Goal: Information Seeking & Learning: Learn about a topic

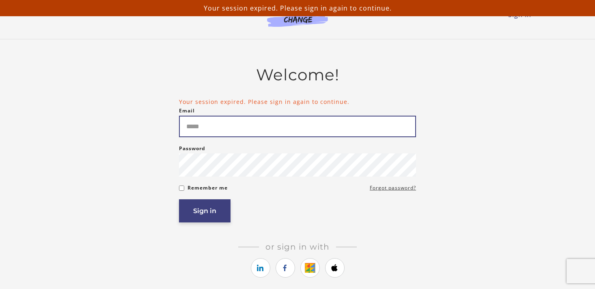
type input "*****"
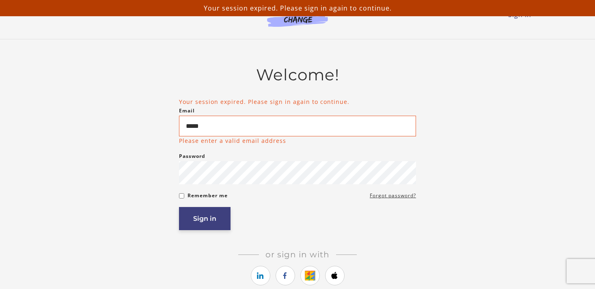
click at [209, 219] on button "Sign in" at bounding box center [205, 218] width 52 height 23
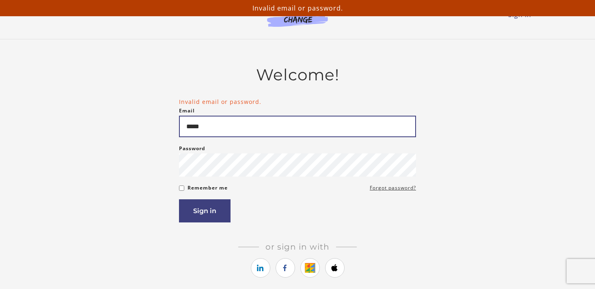
click at [221, 119] on input "*****" at bounding box center [297, 127] width 237 height 22
drag, startPoint x: 221, startPoint y: 126, endPoint x: 106, endPoint y: 123, distance: 115.3
click at [108, 125] on div "Welcome! Invalid email or password. Email ***** Please enter a valid email addr…" at bounding box center [297, 183] width 474 height 237
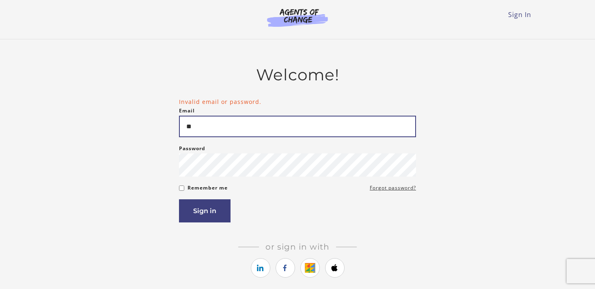
type input "**********"
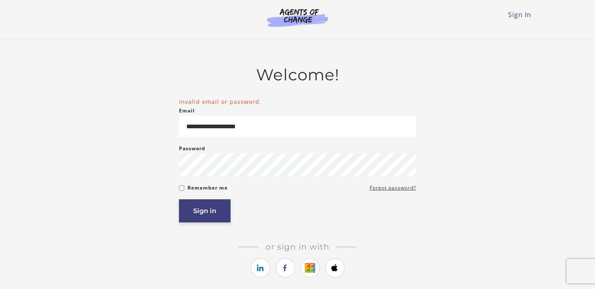
click at [196, 210] on button "Sign in" at bounding box center [205, 210] width 52 height 23
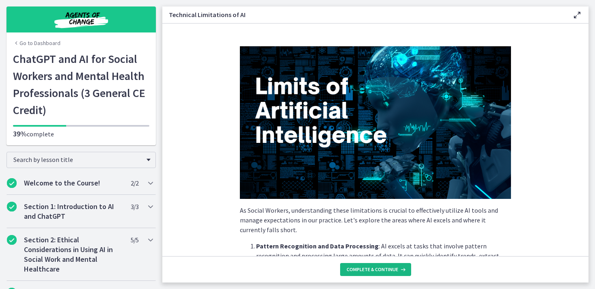
click at [367, 268] on span "Complete & continue" at bounding box center [372, 269] width 52 height 6
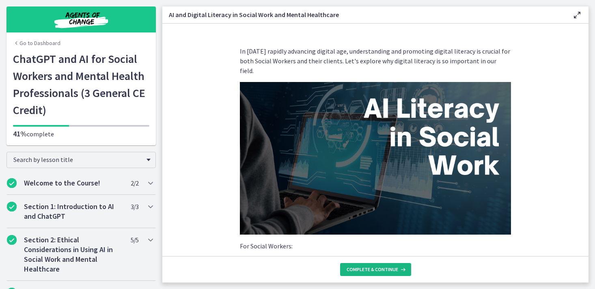
click at [367, 268] on span "Complete & continue" at bounding box center [372, 269] width 52 height 6
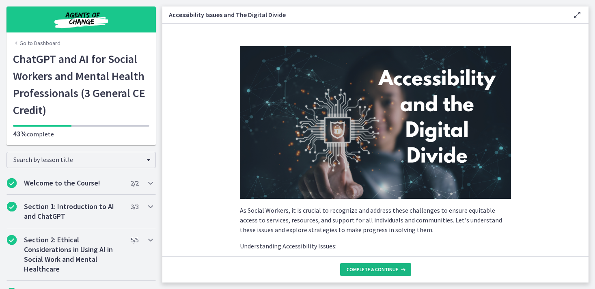
click at [367, 268] on span "Complete & continue" at bounding box center [372, 269] width 52 height 6
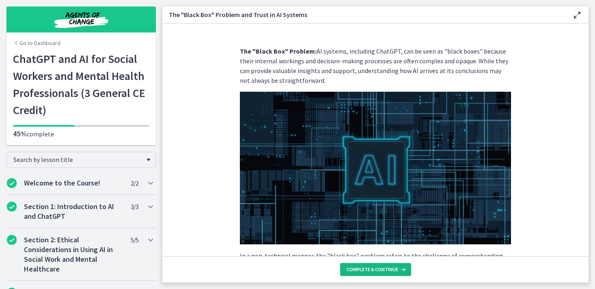
click at [367, 268] on span "Complete & continue" at bounding box center [372, 269] width 52 height 6
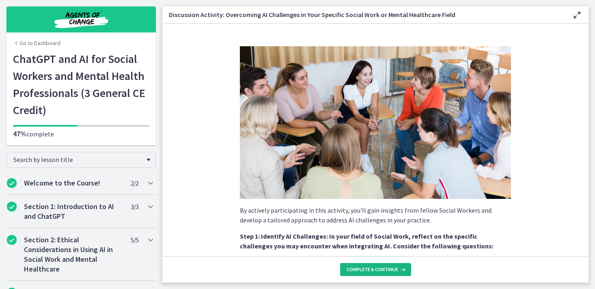
click at [367, 267] on span "Complete & continue" at bounding box center [372, 269] width 52 height 6
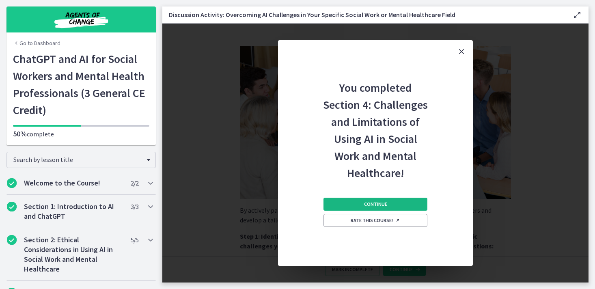
click at [372, 202] on span "Continue" at bounding box center [375, 204] width 23 height 6
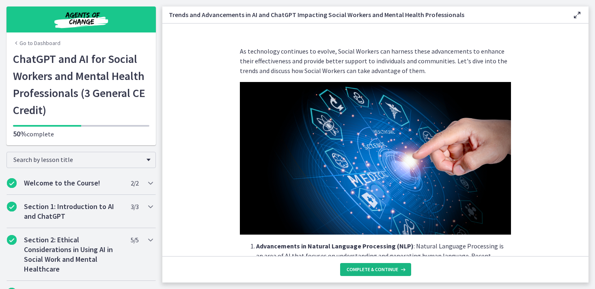
click at [383, 269] on span "Complete & continue" at bounding box center [372, 269] width 52 height 6
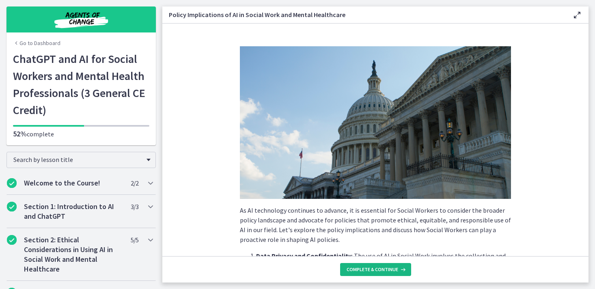
click at [383, 269] on span "Complete & continue" at bounding box center [372, 269] width 52 height 6
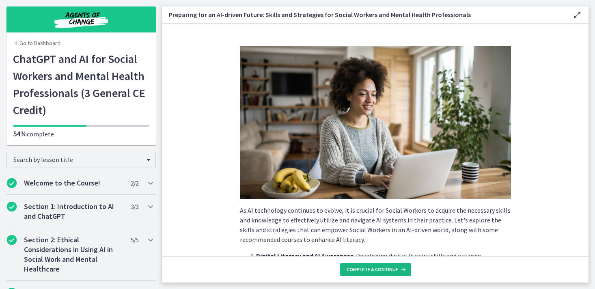
click at [383, 269] on span "Complete & continue" at bounding box center [372, 269] width 52 height 6
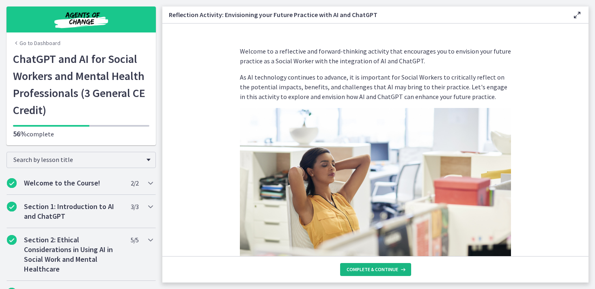
click at [393, 269] on span "Complete & continue" at bounding box center [372, 269] width 52 height 6
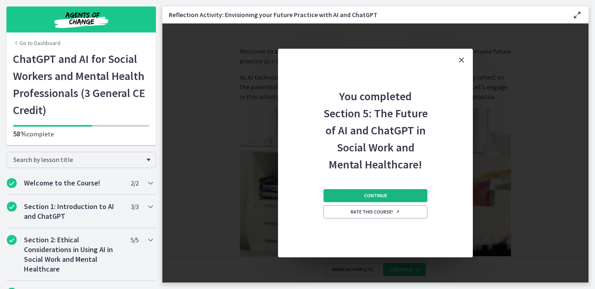
click at [398, 198] on button "Continue" at bounding box center [375, 195] width 104 height 13
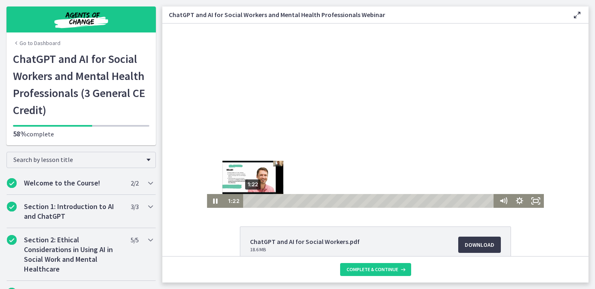
click at [253, 200] on div "1:22" at bounding box center [369, 201] width 245 height 14
click at [259, 202] on div "3:00" at bounding box center [369, 201] width 245 height 14
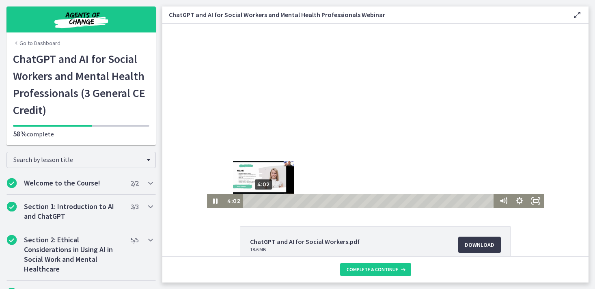
click at [263, 201] on div "4:02" at bounding box center [369, 201] width 245 height 14
click at [266, 201] on div "4:45" at bounding box center [369, 201] width 245 height 14
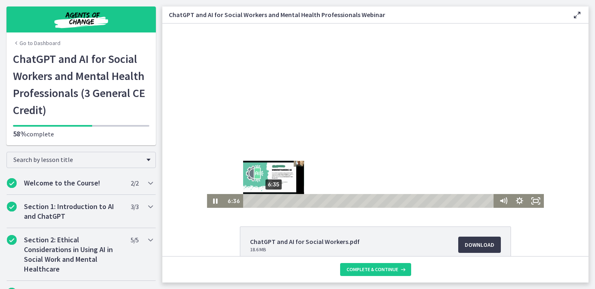
click at [273, 200] on div "6:35" at bounding box center [369, 201] width 245 height 14
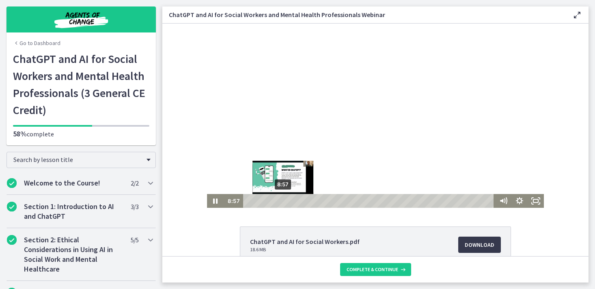
click at [283, 200] on div "8:57" at bounding box center [369, 201] width 245 height 14
click at [287, 199] on div "9:58" at bounding box center [369, 201] width 245 height 14
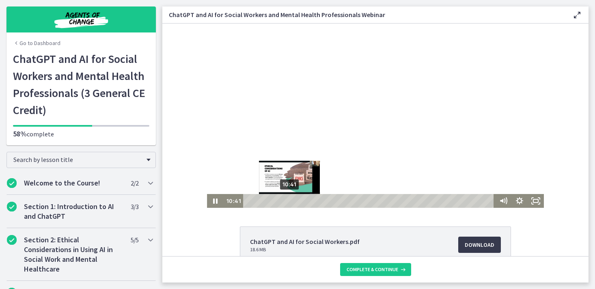
click at [290, 200] on div "10:41" at bounding box center [369, 201] width 245 height 14
click at [296, 200] on div "12:13" at bounding box center [369, 201] width 245 height 14
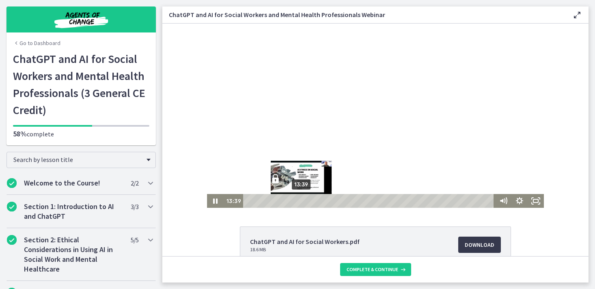
click at [301, 202] on div "13:39" at bounding box center [369, 201] width 245 height 14
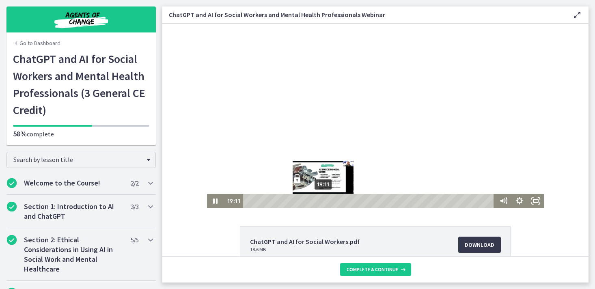
click at [323, 200] on div "19:11" at bounding box center [369, 201] width 245 height 14
click at [331, 200] on div "21:08" at bounding box center [369, 201] width 245 height 14
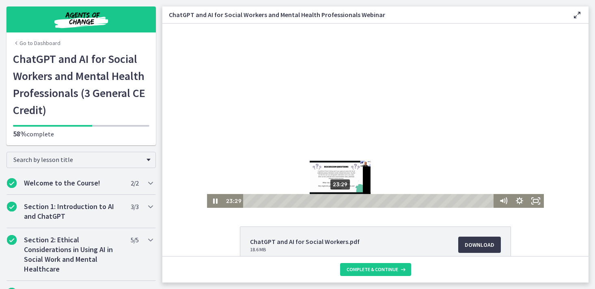
click at [340, 200] on div "23:29" at bounding box center [369, 201] width 245 height 14
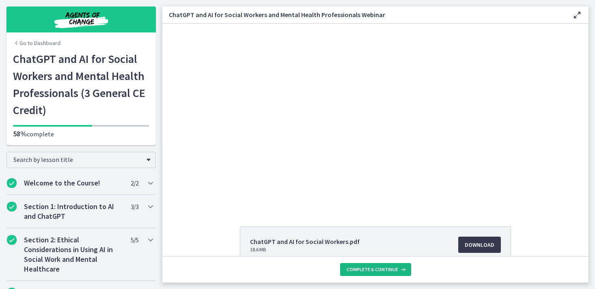
click at [384, 269] on span "Complete & continue" at bounding box center [372, 269] width 52 height 6
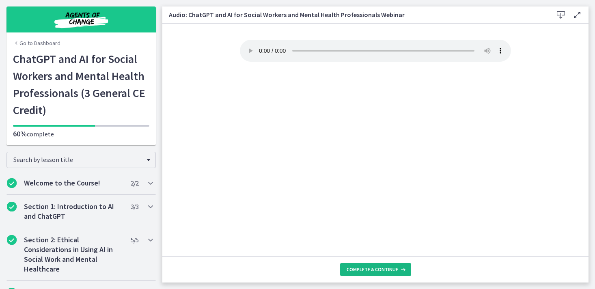
click at [383, 267] on span "Complete & continue" at bounding box center [372, 269] width 52 height 6
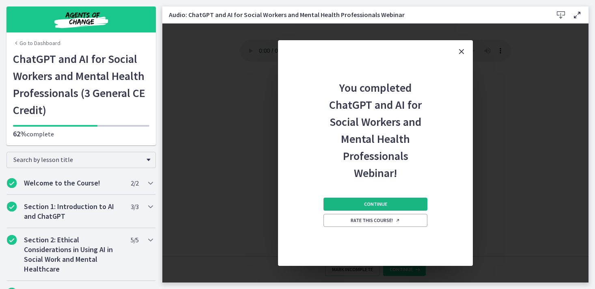
click at [378, 204] on span "Continue" at bounding box center [375, 204] width 23 height 6
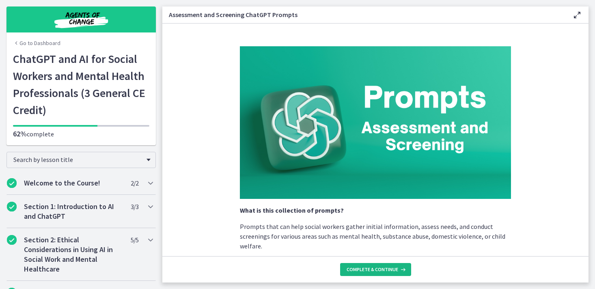
click at [373, 271] on span "Complete & continue" at bounding box center [372, 269] width 52 height 6
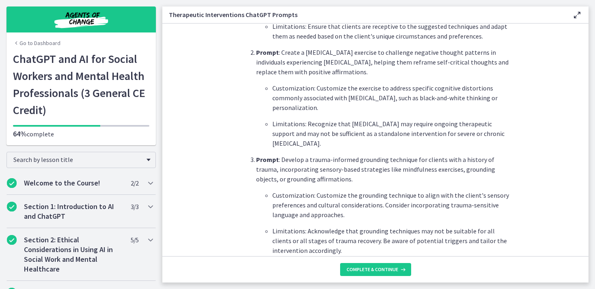
scroll to position [333, 0]
click at [382, 273] on button "Complete & continue" at bounding box center [375, 269] width 71 height 13
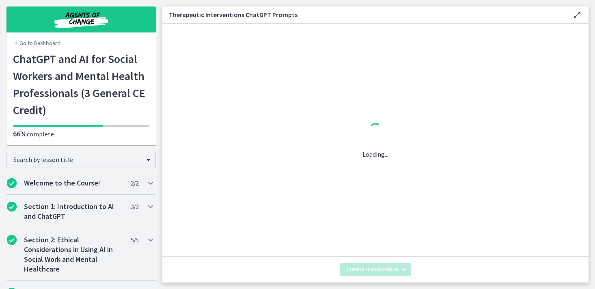
scroll to position [0, 0]
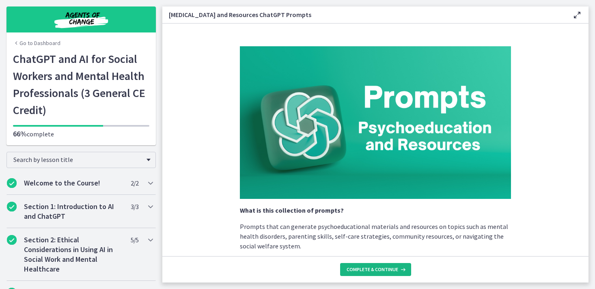
click at [381, 270] on span "Complete & continue" at bounding box center [372, 269] width 52 height 6
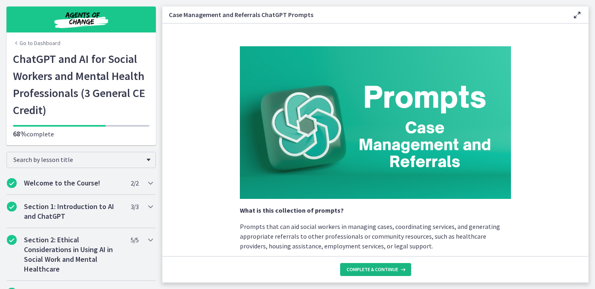
click at [375, 269] on span "Complete & continue" at bounding box center [372, 269] width 52 height 6
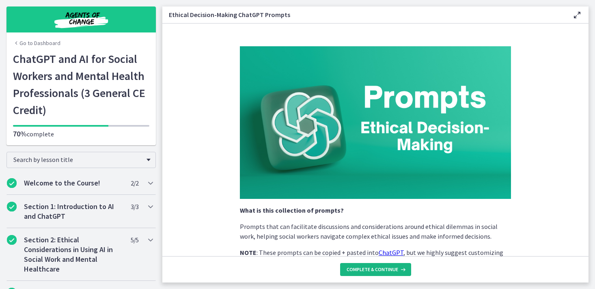
click at [375, 269] on span "Complete & continue" at bounding box center [372, 269] width 52 height 6
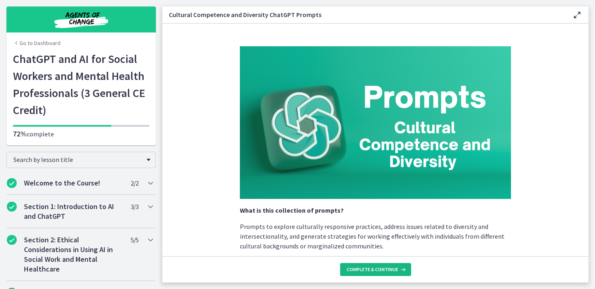
click at [375, 269] on span "Complete & continue" at bounding box center [372, 269] width 52 height 6
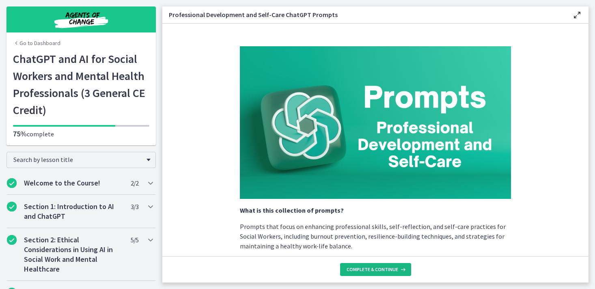
click at [375, 269] on span "Complete & continue" at bounding box center [372, 269] width 52 height 6
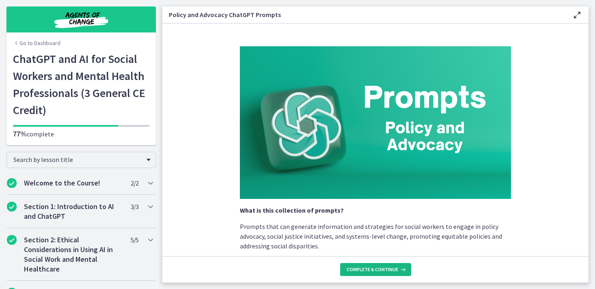
click at [375, 269] on span "Complete & continue" at bounding box center [372, 269] width 52 height 6
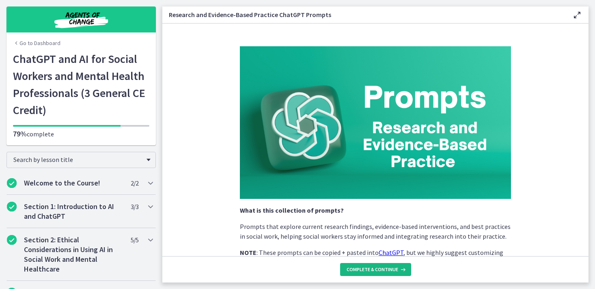
click at [375, 269] on span "Complete & continue" at bounding box center [372, 269] width 52 height 6
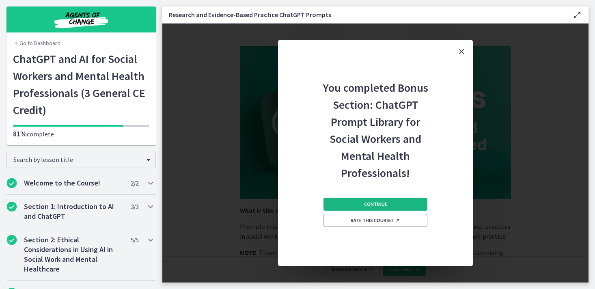
click at [378, 208] on button "Continue" at bounding box center [375, 204] width 104 height 13
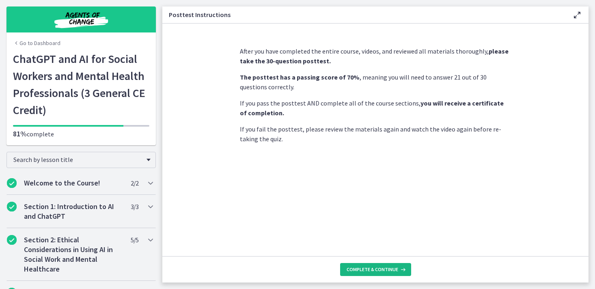
click at [377, 271] on span "Complete & continue" at bounding box center [372, 269] width 52 height 6
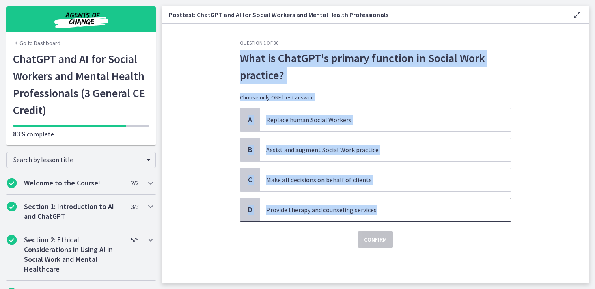
drag, startPoint x: 241, startPoint y: 57, endPoint x: 408, endPoint y: 216, distance: 230.4
click at [408, 216] on div "Question 1 of 30 What is ChatGPT's primary function in Social Work practice? Ch…" at bounding box center [375, 144] width 271 height 208
copy div "What is ChatGPT's primary function in Social Work practice? Choose only ONE bes…"
click at [215, 165] on section "Question 1 of 30 What is ChatGPT's primary function in Social Work practice? Ch…" at bounding box center [375, 153] width 426 height 259
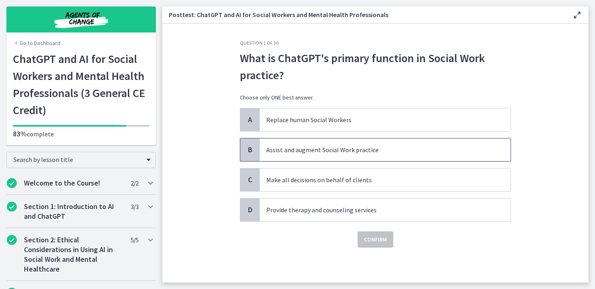
click at [250, 149] on span "B" at bounding box center [250, 150] width 10 height 10
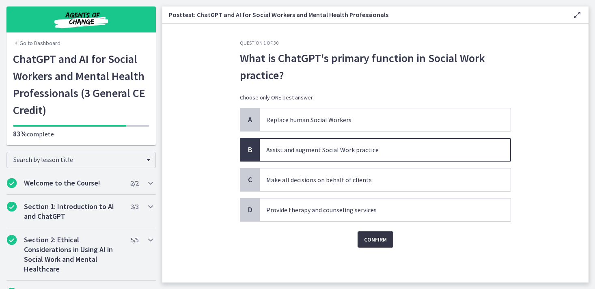
click at [368, 238] on span "Confirm" at bounding box center [375, 239] width 23 height 10
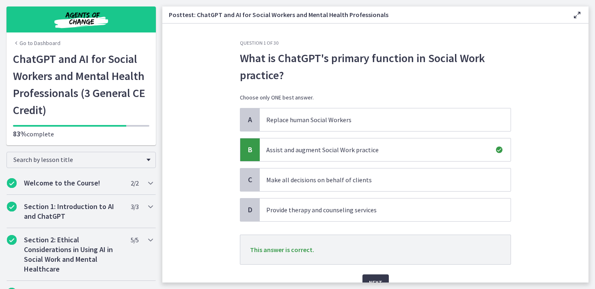
scroll to position [41, 0]
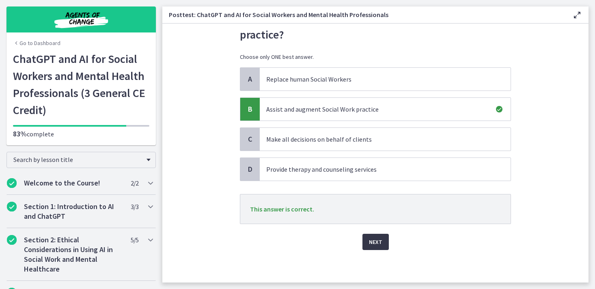
click at [378, 244] on span "Next" at bounding box center [375, 242] width 13 height 10
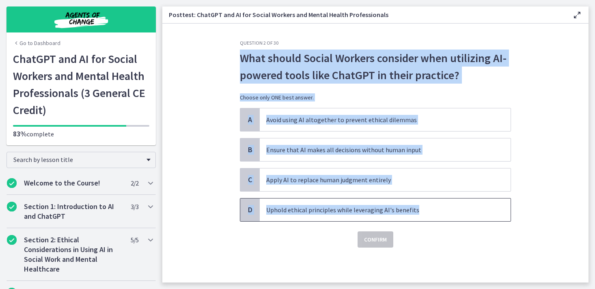
drag, startPoint x: 241, startPoint y: 57, endPoint x: 426, endPoint y: 209, distance: 239.2
click at [426, 209] on div "Question 2 of 30 What should Social Workers consider when utilizing AI-powered …" at bounding box center [375, 144] width 271 height 208
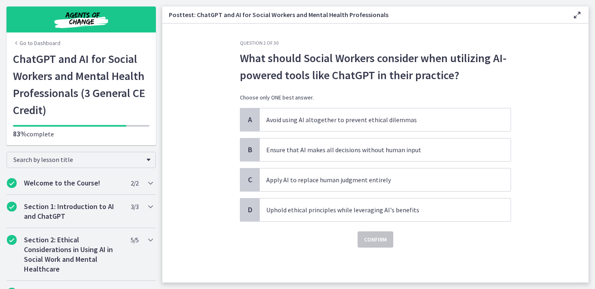
click at [441, 242] on div "Confirm" at bounding box center [375, 234] width 271 height 26
click at [393, 213] on p "Uphold ethical principles while leveraging AI's benefits" at bounding box center [376, 210] width 221 height 10
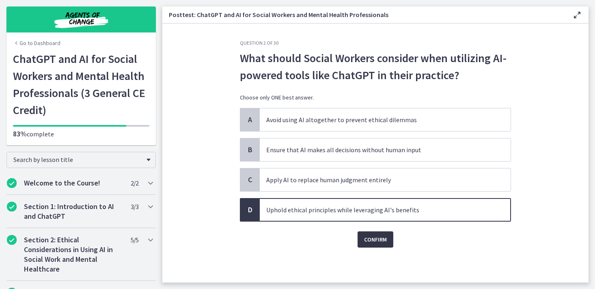
click at [390, 233] on button "Confirm" at bounding box center [375, 239] width 36 height 16
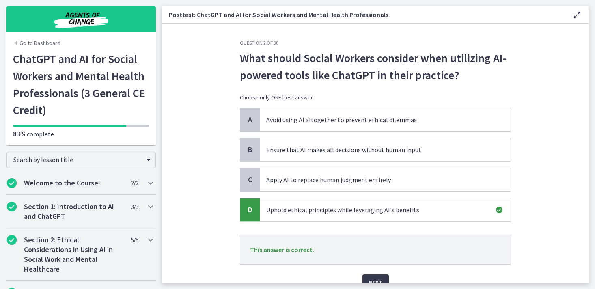
scroll to position [37, 0]
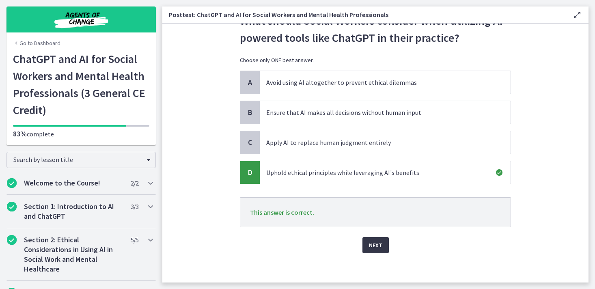
click at [379, 247] on span "Next" at bounding box center [375, 245] width 13 height 10
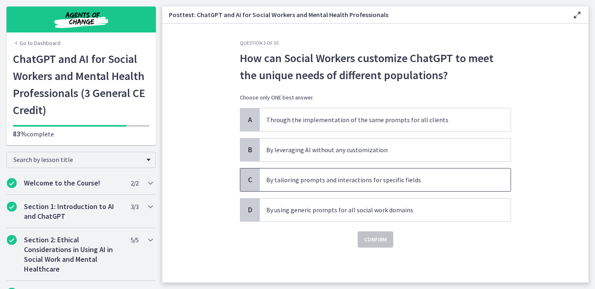
click at [370, 179] on p "By tailoring prompts and interactions for specific fields" at bounding box center [376, 180] width 221 height 10
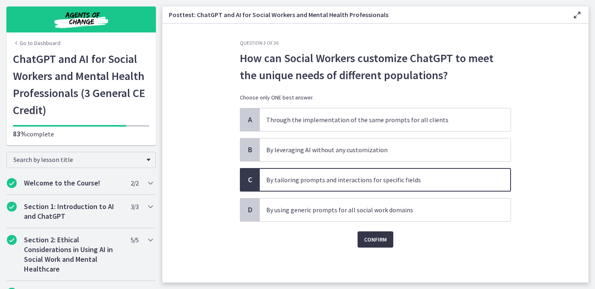
click at [382, 238] on span "Confirm" at bounding box center [375, 239] width 23 height 10
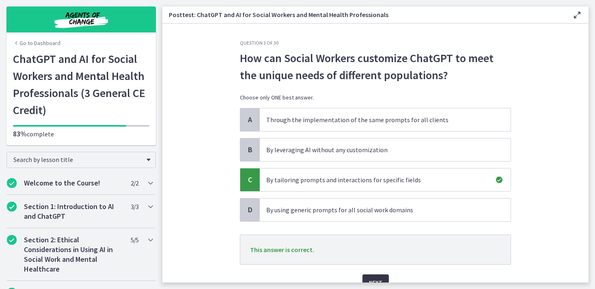
click at [384, 276] on button "Next" at bounding box center [375, 282] width 26 height 16
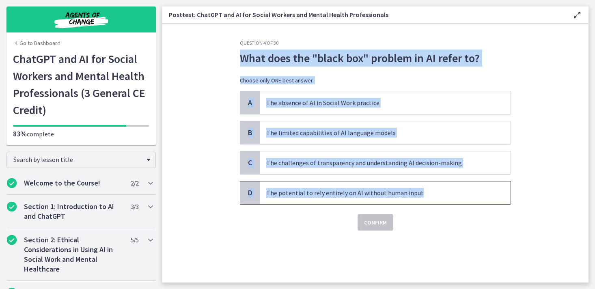
drag, startPoint x: 241, startPoint y: 57, endPoint x: 464, endPoint y: 196, distance: 263.1
click at [464, 196] on div "Question 4 of 30 What does the "black box" problem in AI refer to? Choose only …" at bounding box center [375, 135] width 271 height 191
copy div "What does the "black box" problem in AI refer to? Choose only ONE best answer. …"
click at [250, 162] on span "C" at bounding box center [250, 163] width 10 height 10
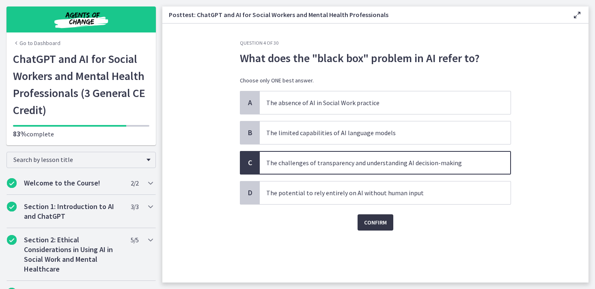
click at [374, 223] on span "Confirm" at bounding box center [375, 222] width 23 height 10
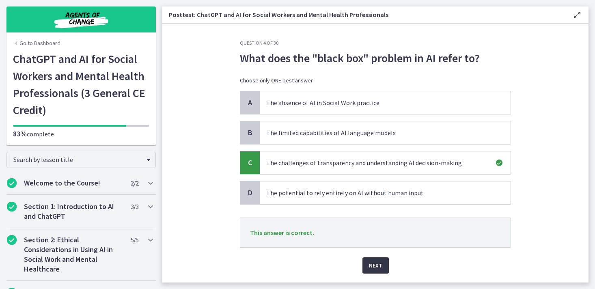
click at [378, 270] on button "Next" at bounding box center [375, 265] width 26 height 16
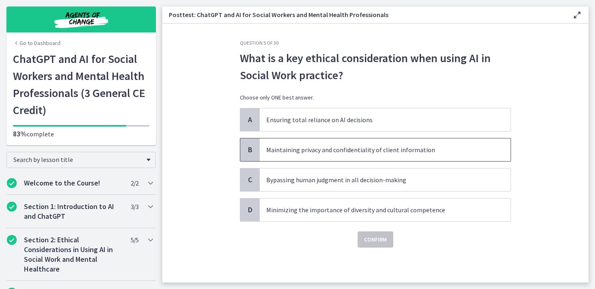
click at [285, 156] on span "Maintaining privacy and confidentiality of client information" at bounding box center [385, 149] width 251 height 23
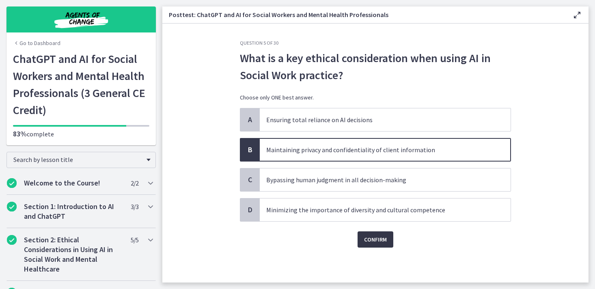
click at [382, 241] on span "Confirm" at bounding box center [375, 239] width 23 height 10
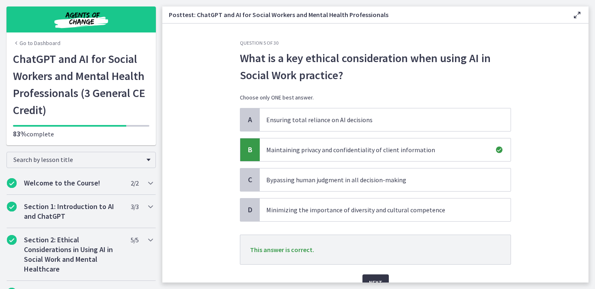
click at [383, 278] on button "Next" at bounding box center [375, 282] width 26 height 16
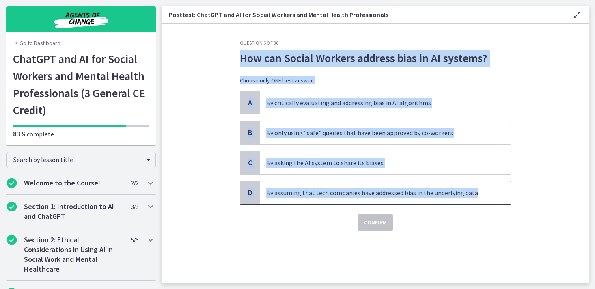
drag, startPoint x: 241, startPoint y: 56, endPoint x: 472, endPoint y: 194, distance: 268.9
click at [472, 194] on div "Question 6 of 30 How can Social Workers address bias in AI systems? Choose only…" at bounding box center [375, 135] width 271 height 191
copy div "How can Social Workers address bias in AI systems? Choose only ONE best answer.…"
click at [276, 106] on p "By critically evaluating and addressing bias in AI algorithms" at bounding box center [376, 103] width 221 height 10
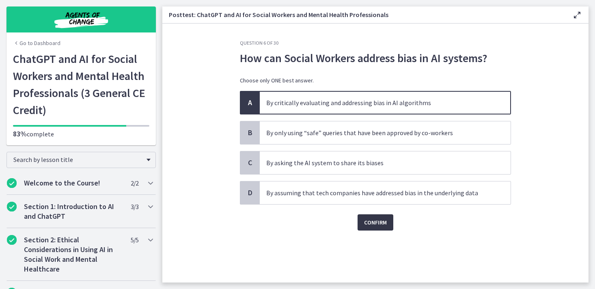
click at [372, 223] on span "Confirm" at bounding box center [375, 222] width 23 height 10
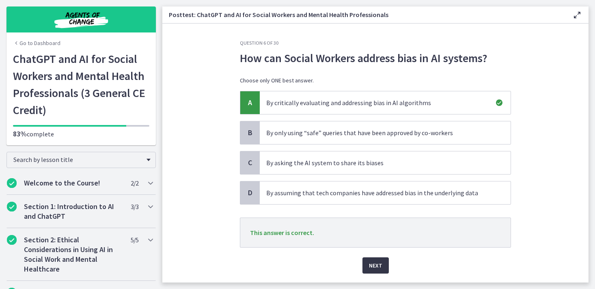
click at [380, 264] on span "Next" at bounding box center [375, 265] width 13 height 10
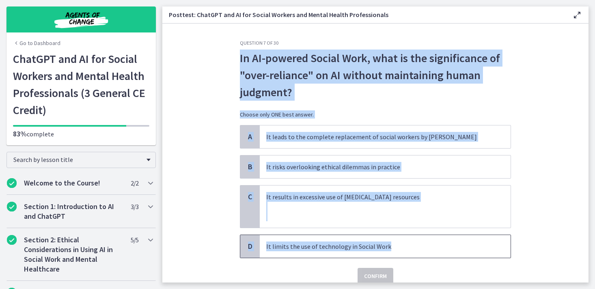
drag, startPoint x: 239, startPoint y: 57, endPoint x: 430, endPoint y: 252, distance: 272.2
click at [430, 252] on div "Question 7 of 30 In AI-powered Social Work, what is the significance of "over-r…" at bounding box center [375, 161] width 284 height 243
copy div "In AI-powered Social Work, what is the significance of "over-reliance" on AI wi…"
click at [288, 167] on p "It risks overlooking ethical dilemmas in practice" at bounding box center [376, 167] width 221 height 10
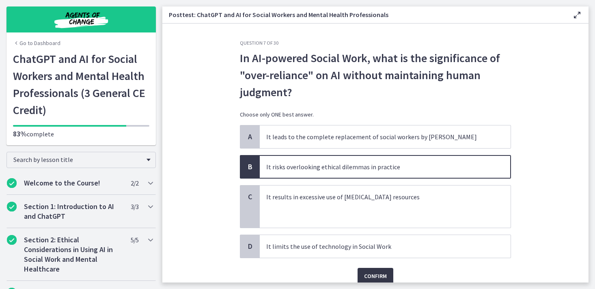
click at [381, 272] on span "Confirm" at bounding box center [375, 276] width 23 height 10
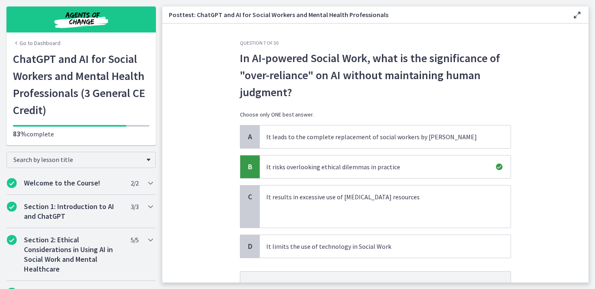
scroll to position [77, 0]
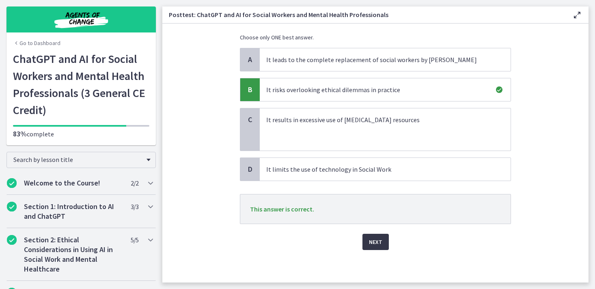
click at [373, 244] on span "Next" at bounding box center [375, 242] width 13 height 10
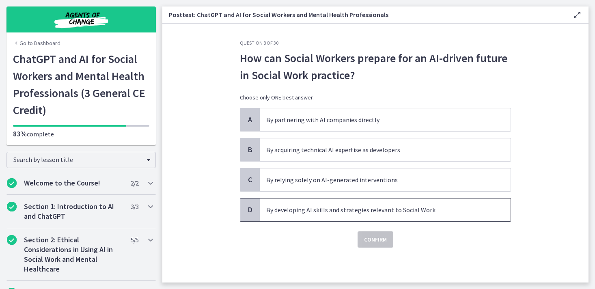
click at [317, 208] on p "By developing AI skills and strategies relevant to Social Work" at bounding box center [376, 210] width 221 height 10
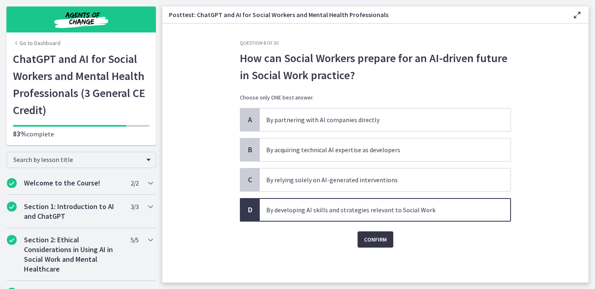
click at [365, 236] on span "Confirm" at bounding box center [375, 239] width 23 height 10
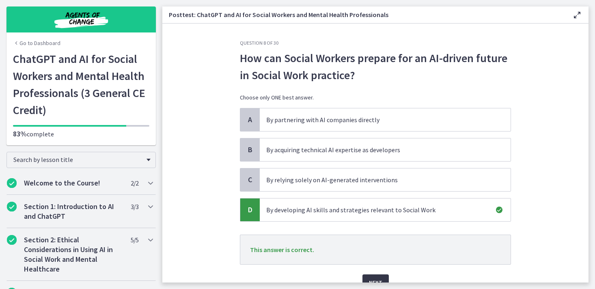
click at [381, 278] on span "Next" at bounding box center [375, 282] width 13 height 10
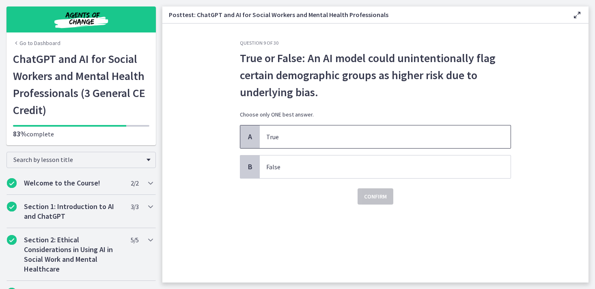
click at [287, 130] on span "True" at bounding box center [385, 136] width 251 height 23
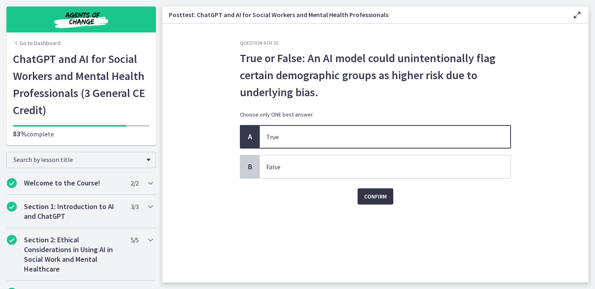
click at [368, 194] on span "Confirm" at bounding box center [375, 196] width 23 height 10
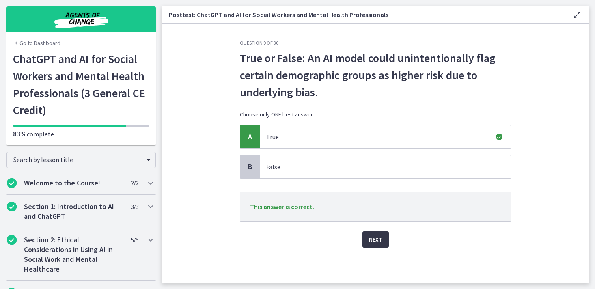
click at [376, 239] on span "Next" at bounding box center [375, 239] width 13 height 10
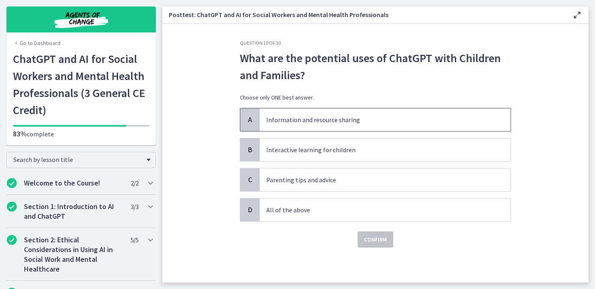
click at [357, 118] on p "Information and resource sharing" at bounding box center [376, 120] width 221 height 10
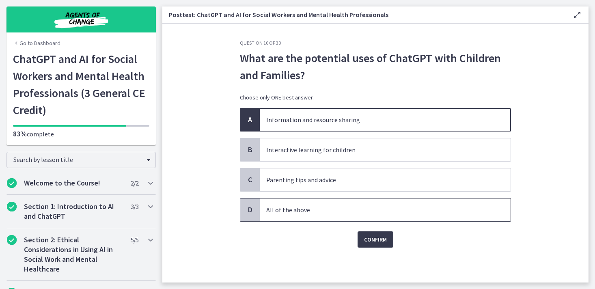
click at [324, 211] on p "All of the above" at bounding box center [376, 210] width 221 height 10
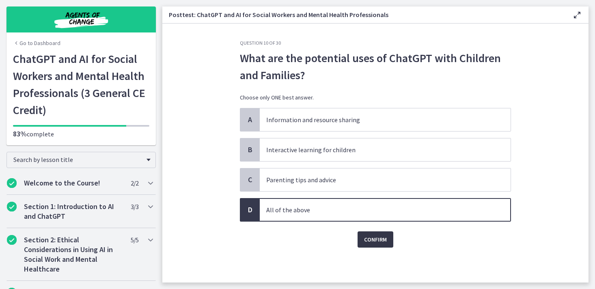
click at [376, 243] on span "Confirm" at bounding box center [375, 239] width 23 height 10
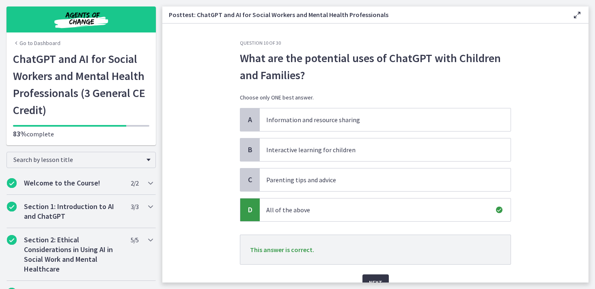
click at [377, 279] on span "Next" at bounding box center [375, 282] width 13 height 10
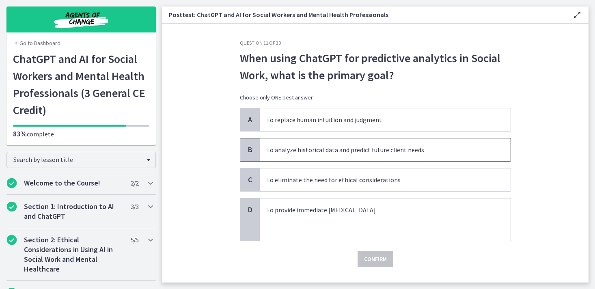
click at [354, 146] on p "To analyze historical data and predict future client needs" at bounding box center [376, 150] width 221 height 10
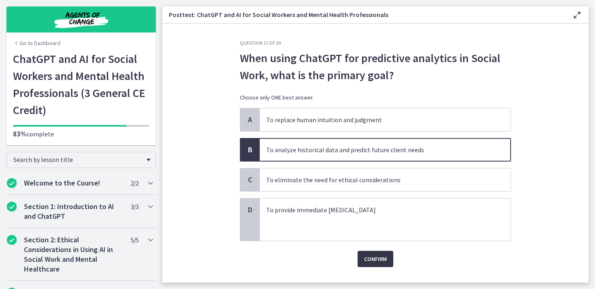
click at [375, 260] on span "Confirm" at bounding box center [375, 259] width 23 height 10
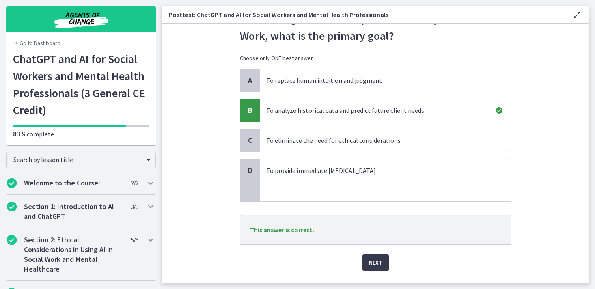
scroll to position [60, 0]
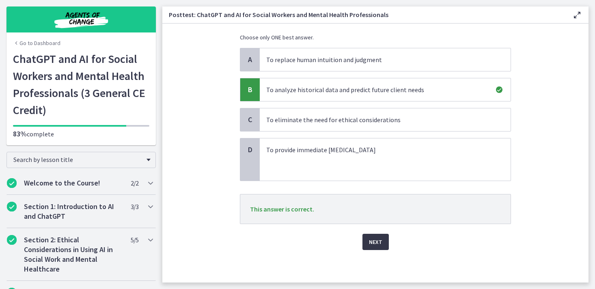
click at [377, 241] on span "Next" at bounding box center [375, 242] width 13 height 10
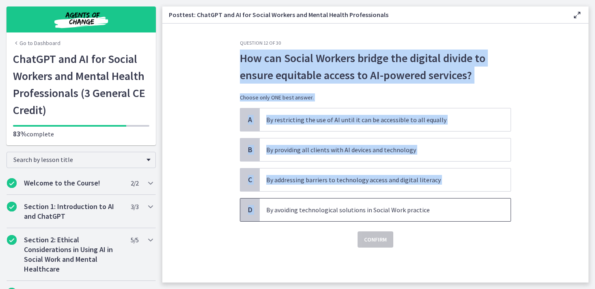
drag, startPoint x: 238, startPoint y: 55, endPoint x: 449, endPoint y: 202, distance: 257.0
click at [449, 202] on div "Question 12 of 30 How can Social Workers bridge the digital divide to ensure eq…" at bounding box center [375, 161] width 284 height 243
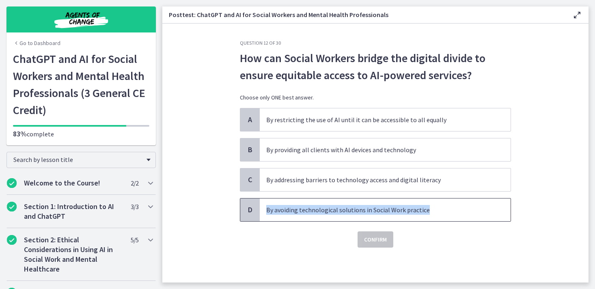
drag, startPoint x: 449, startPoint y: 202, endPoint x: 445, endPoint y: 206, distance: 5.5
click at [445, 206] on span "By avoiding technological solutions in Social Work practice" at bounding box center [385, 209] width 251 height 23
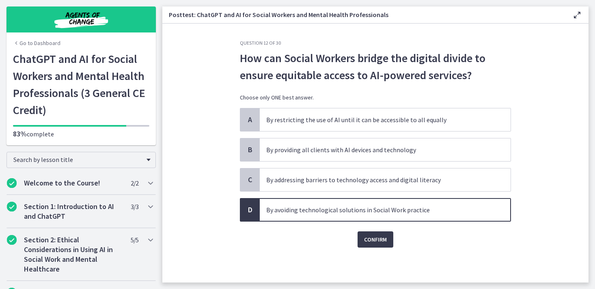
click at [214, 62] on section "Question 12 of 30 How can Social Workers bridge the digital divide to ensure eq…" at bounding box center [375, 153] width 426 height 259
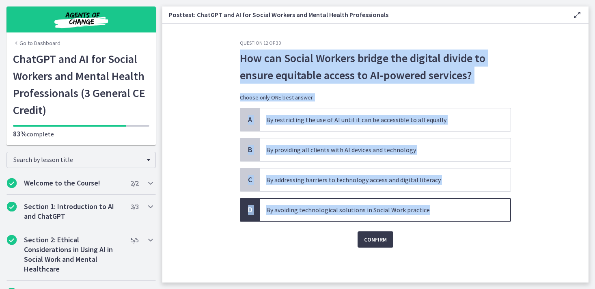
drag, startPoint x: 212, startPoint y: 54, endPoint x: 453, endPoint y: 216, distance: 290.3
click at [453, 216] on section "Question 12 of 30 How can Social Workers bridge the digital divide to ensure eq…" at bounding box center [375, 153] width 426 height 259
copy div "How can Social Workers bridge the digital divide to ensure equitable access to …"
click at [288, 183] on p "By addressing barriers to technology access and digital literacy" at bounding box center [376, 180] width 221 height 10
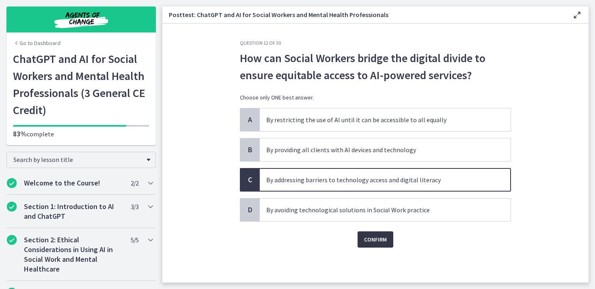
click at [372, 240] on span "Confirm" at bounding box center [375, 239] width 23 height 10
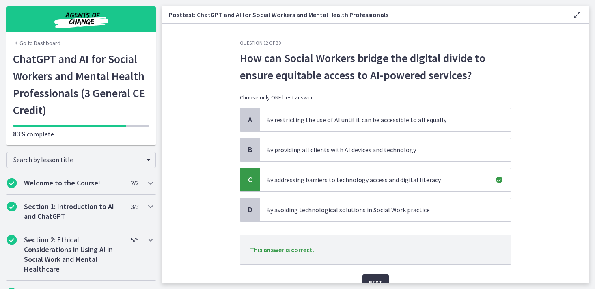
click at [371, 276] on button "Next" at bounding box center [375, 282] width 26 height 16
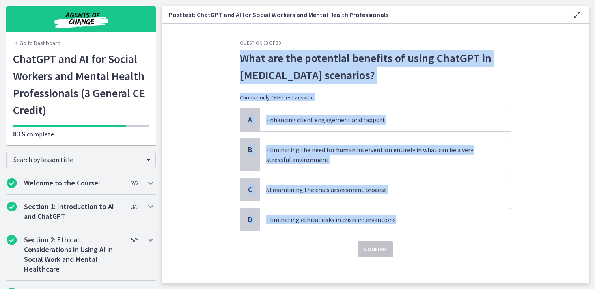
drag, startPoint x: 241, startPoint y: 58, endPoint x: 396, endPoint y: 223, distance: 226.7
click at [396, 223] on div "Question 13 of 30 What are the potential benefits of using ChatGPT in crisis in…" at bounding box center [375, 148] width 271 height 217
copy div "What are the potential benefits of using ChatGPT in crisis intervention scenari…"
click at [344, 187] on p "Streamlining the crisis assessment process" at bounding box center [376, 190] width 221 height 10
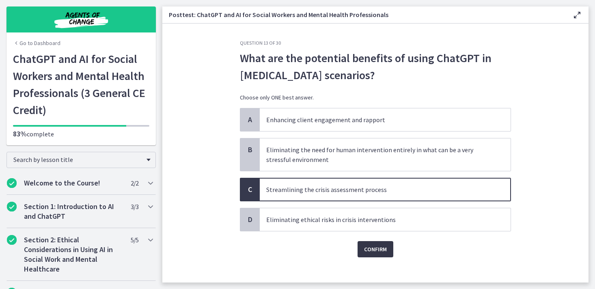
click at [376, 249] on span "Confirm" at bounding box center [375, 249] width 23 height 10
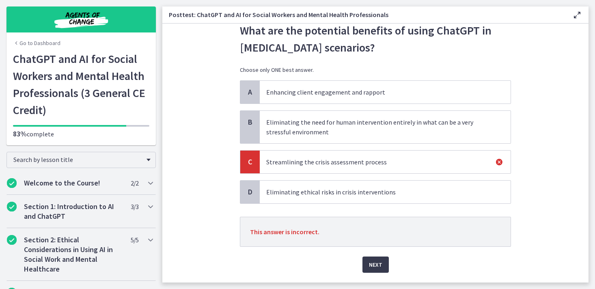
scroll to position [18, 0]
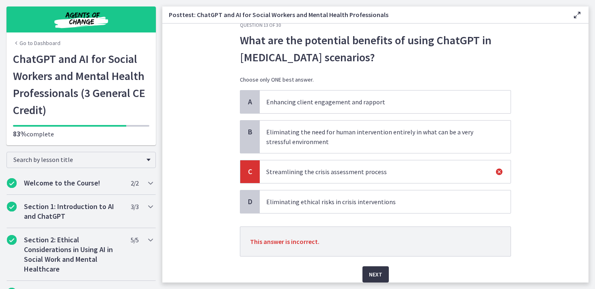
click at [379, 272] on span "Next" at bounding box center [375, 274] width 13 height 10
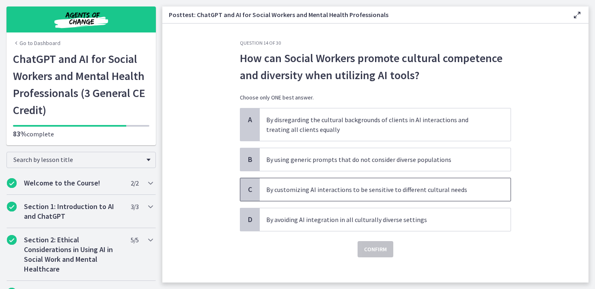
click at [299, 188] on p "By customizing AI interactions to be sensitive to different cultural needs" at bounding box center [376, 190] width 221 height 10
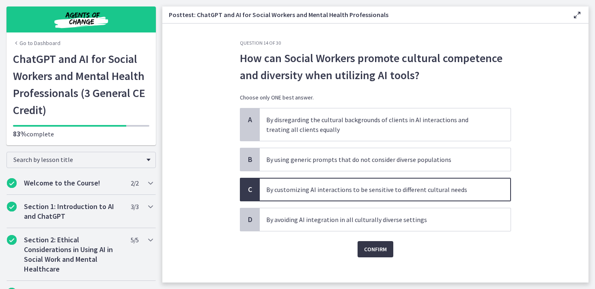
click at [372, 253] on span "Confirm" at bounding box center [375, 249] width 23 height 10
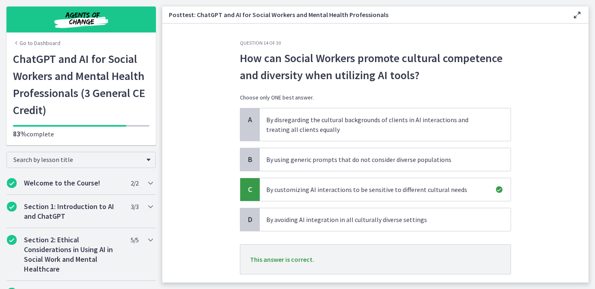
scroll to position [50, 0]
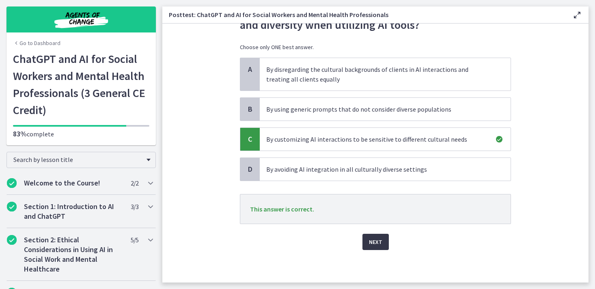
click at [377, 241] on span "Next" at bounding box center [375, 242] width 13 height 10
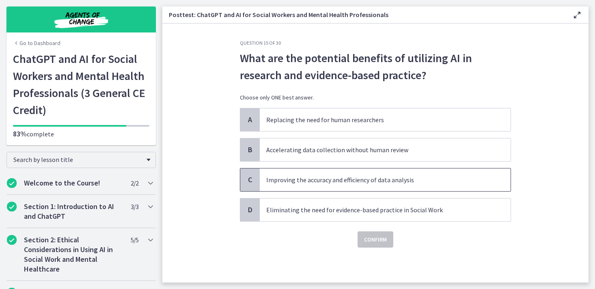
click at [272, 179] on p "Improving the accuracy and efficiency of data analysis" at bounding box center [376, 180] width 221 height 10
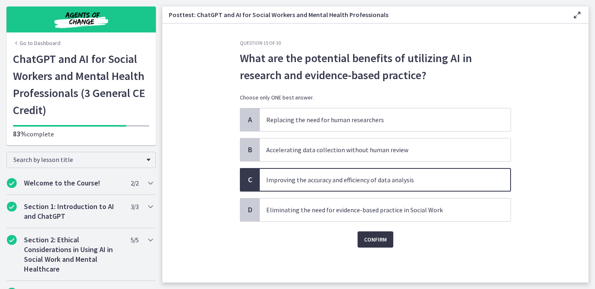
click at [373, 241] on span "Confirm" at bounding box center [375, 239] width 23 height 10
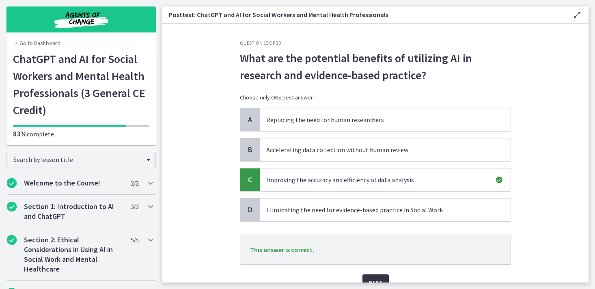
click at [381, 277] on span "Next" at bounding box center [375, 282] width 13 height 10
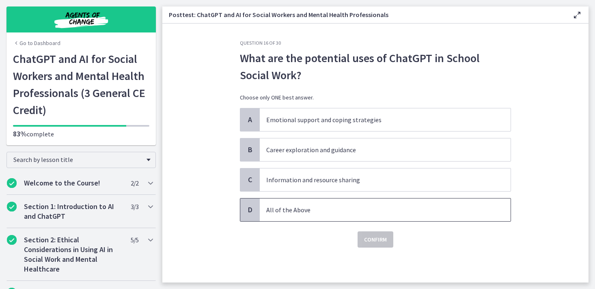
click at [357, 211] on p "All of the Above" at bounding box center [376, 210] width 221 height 10
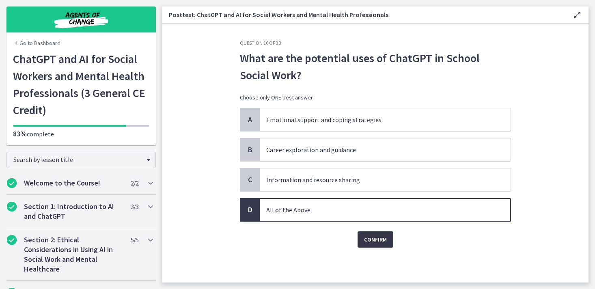
click at [376, 241] on span "Confirm" at bounding box center [375, 239] width 23 height 10
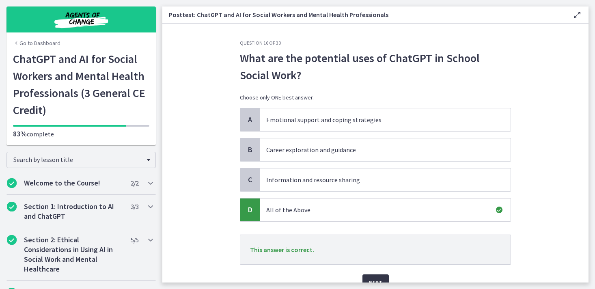
click at [380, 279] on span "Next" at bounding box center [375, 282] width 13 height 10
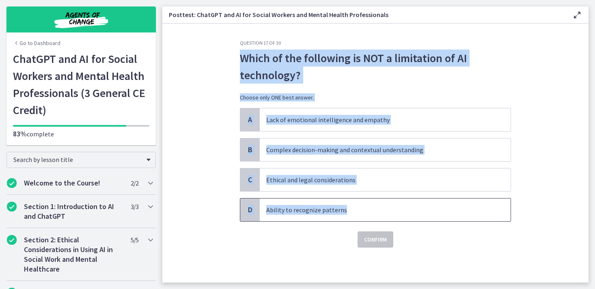
drag, startPoint x: 240, startPoint y: 56, endPoint x: 370, endPoint y: 215, distance: 204.7
click at [370, 215] on div "Question 17 of 30 Which of the following is NOT a limitation of AI technology? …" at bounding box center [375, 144] width 271 height 208
copy div "Which of the following is NOT a limitation of AI technology? Choose only ONE be…"
click at [294, 207] on p "Ability to recognize patterns" at bounding box center [376, 210] width 221 height 10
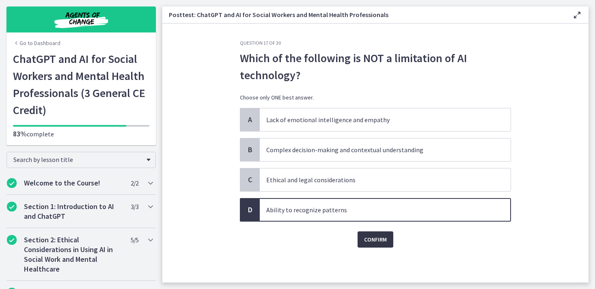
click at [375, 236] on span "Confirm" at bounding box center [375, 239] width 23 height 10
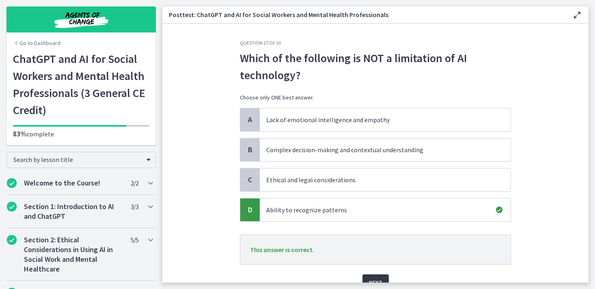
click at [376, 277] on span "Next" at bounding box center [375, 282] width 13 height 10
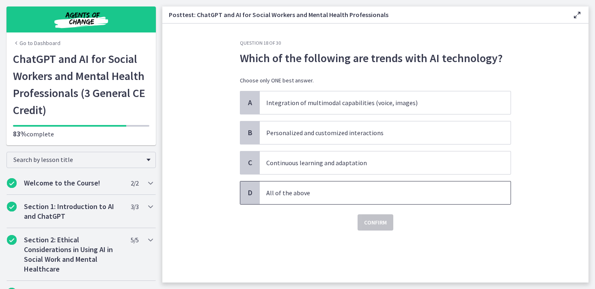
click at [263, 191] on span "All of the above" at bounding box center [385, 192] width 251 height 23
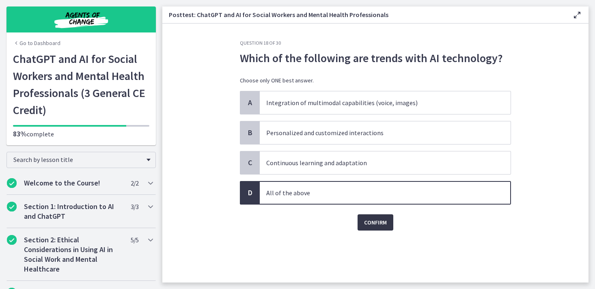
click at [368, 224] on span "Confirm" at bounding box center [375, 222] width 23 height 10
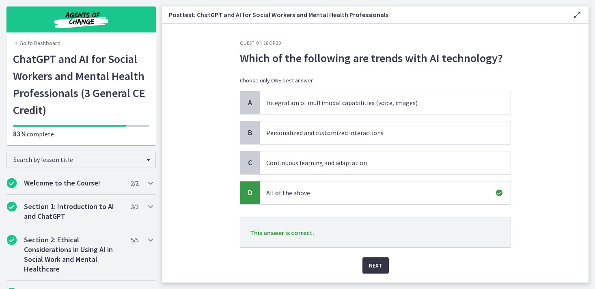
click at [377, 266] on span "Next" at bounding box center [375, 265] width 13 height 10
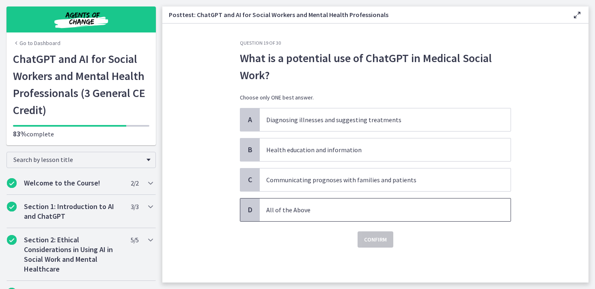
click at [321, 207] on p "All of the Above" at bounding box center [376, 210] width 221 height 10
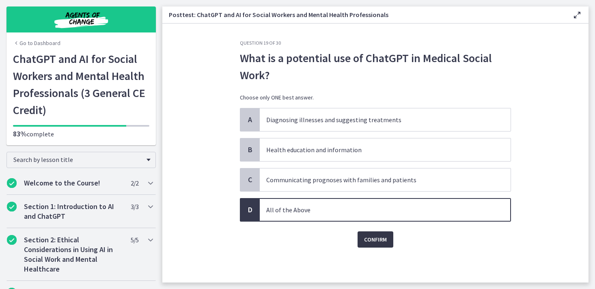
click at [379, 239] on span "Confirm" at bounding box center [375, 239] width 23 height 10
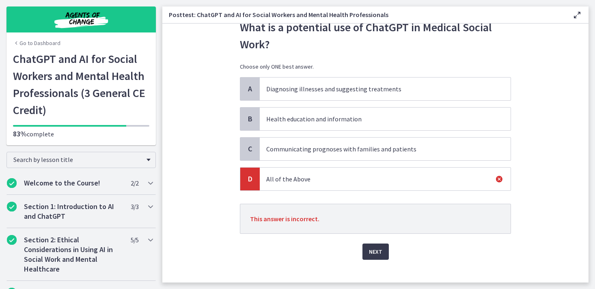
scroll to position [32, 0]
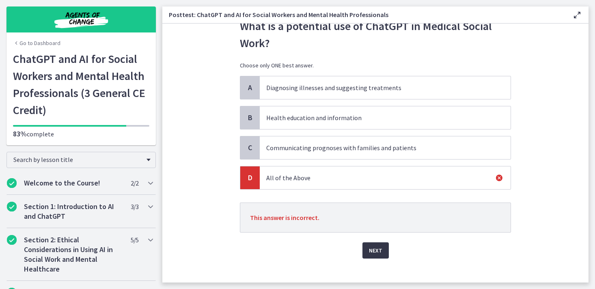
click at [373, 252] on span "Next" at bounding box center [375, 250] width 13 height 10
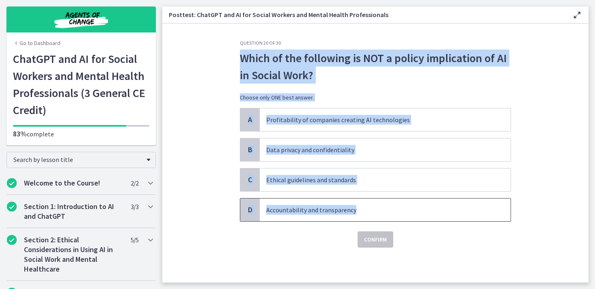
drag, startPoint x: 240, startPoint y: 57, endPoint x: 376, endPoint y: 206, distance: 201.9
click at [376, 206] on div "Question 20 of 30 Which of the following is NOT a policy implication of AI in S…" at bounding box center [375, 144] width 271 height 208
copy div "Which of the following is NOT a policy implication of AI in Social Work? Choose…"
click at [286, 117] on p "Profitability of companies creating AI technologies" at bounding box center [376, 120] width 221 height 10
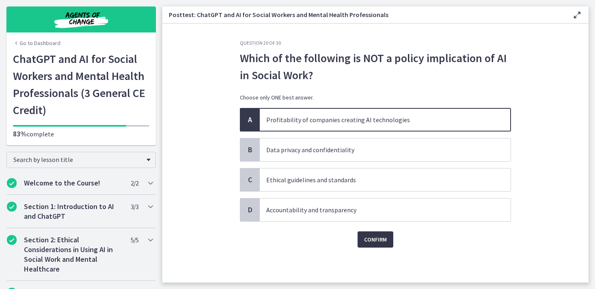
click at [379, 240] on span "Confirm" at bounding box center [375, 239] width 23 height 10
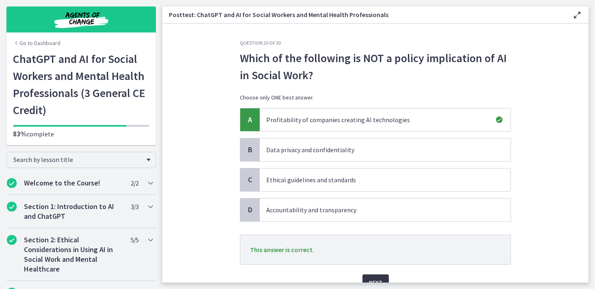
click at [373, 278] on span "Next" at bounding box center [375, 282] width 13 height 10
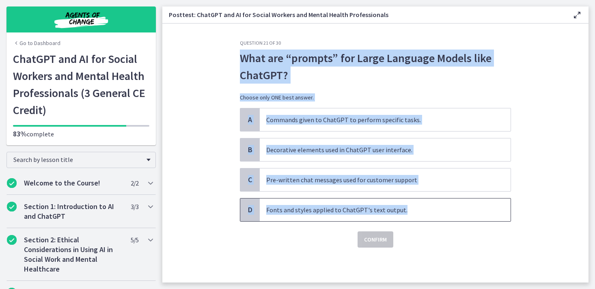
drag, startPoint x: 407, startPoint y: 210, endPoint x: 237, endPoint y: 53, distance: 231.4
click at [237, 53] on div "Question 21 of 30 What are “prompts” for Large Language Models like ChatGPT? Ch…" at bounding box center [375, 161] width 284 height 243
copy div "What are “prompts” for Large Language Models like ChatGPT? Choose only ONE best…"
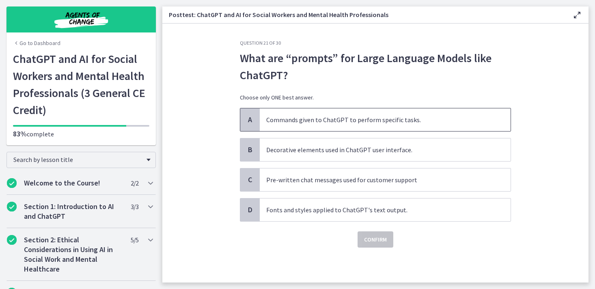
click at [284, 118] on p "Commands given to ChatGPT to perform specific tasks." at bounding box center [376, 120] width 221 height 10
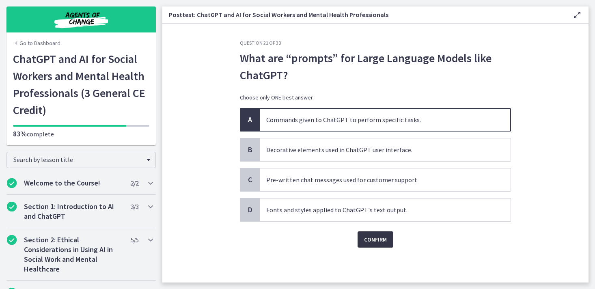
click at [372, 237] on span "Confirm" at bounding box center [375, 239] width 23 height 10
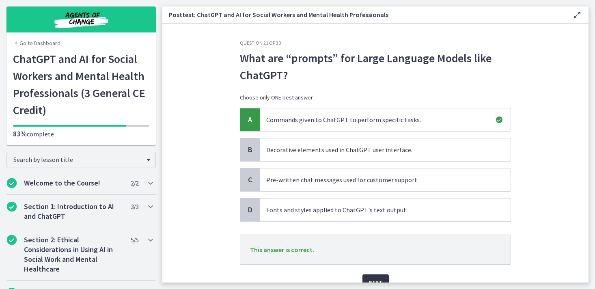
click at [376, 280] on span "Next" at bounding box center [375, 282] width 13 height 10
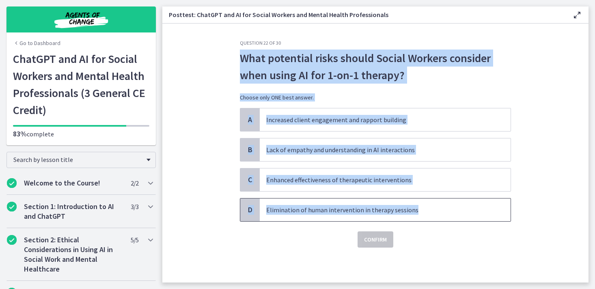
drag, startPoint x: 240, startPoint y: 56, endPoint x: 431, endPoint y: 212, distance: 246.2
click at [431, 212] on div "Question 22 of 30 What potential risks should Social Workers consider when usin…" at bounding box center [375, 144] width 271 height 208
copy div "What potential risks should Social Workers consider when using AI for 1-on-1 th…"
click at [288, 146] on p "Lack of empathy and understanding in AI interactions" at bounding box center [376, 150] width 221 height 10
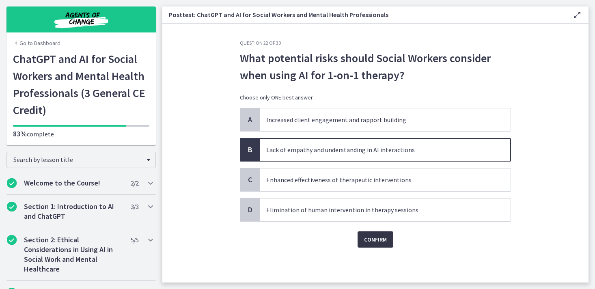
click at [370, 240] on span "Confirm" at bounding box center [375, 239] width 23 height 10
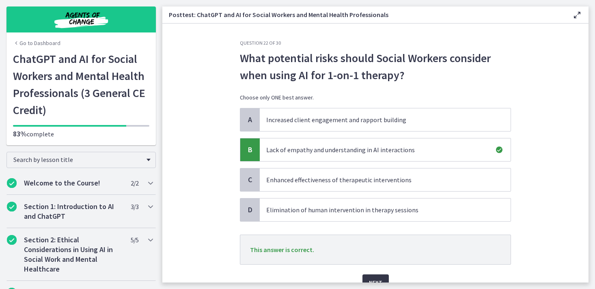
click at [376, 279] on span "Next" at bounding box center [375, 282] width 13 height 10
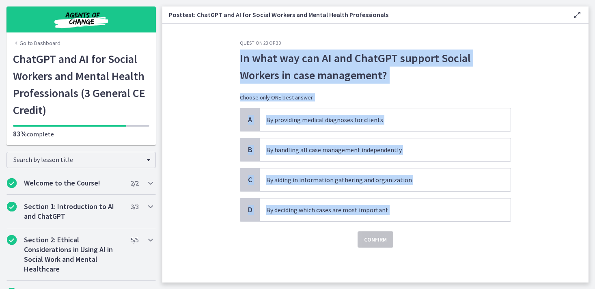
drag, startPoint x: 238, startPoint y: 58, endPoint x: 427, endPoint y: 230, distance: 256.4
click at [428, 230] on div "Question 23 of 30 In what way can AI and ChatGPT support Social Workers in case…" at bounding box center [375, 161] width 284 height 243
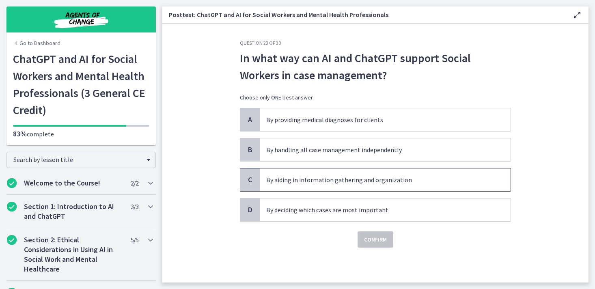
click at [348, 185] on span "By aiding in information gathering and organization" at bounding box center [385, 179] width 251 height 23
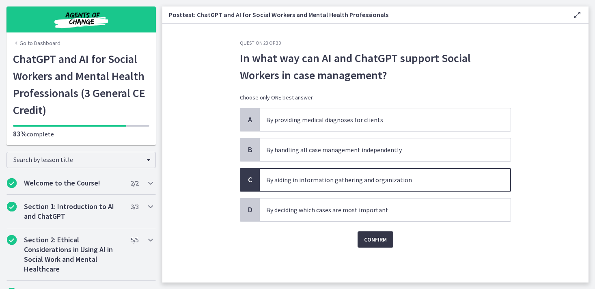
click at [387, 246] on button "Confirm" at bounding box center [375, 239] width 36 height 16
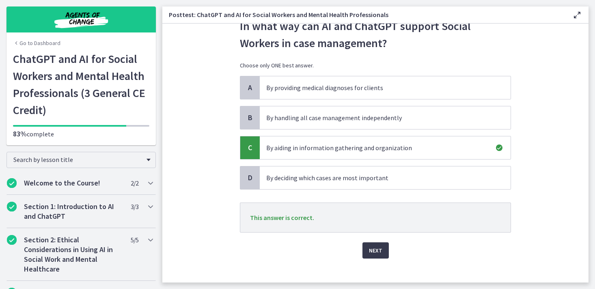
scroll to position [41, 0]
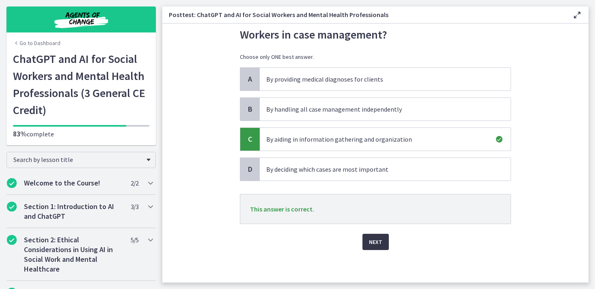
click at [386, 246] on button "Next" at bounding box center [375, 242] width 26 height 16
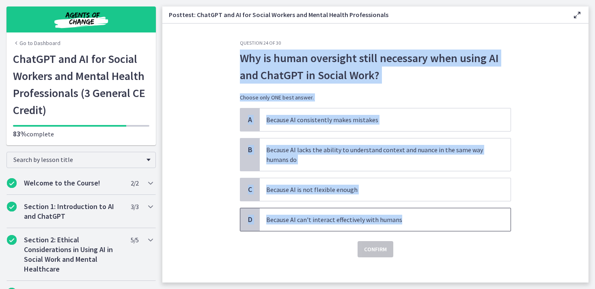
drag, startPoint x: 239, startPoint y: 55, endPoint x: 423, endPoint y: 224, distance: 249.8
click at [423, 224] on div "Question 24 of 30 Why is human oversight still necessary when using AI and Chat…" at bounding box center [375, 161] width 284 height 243
click at [334, 153] on p "Because AI lacks the ability to understand context and nuance in the same way h…" at bounding box center [376, 154] width 221 height 19
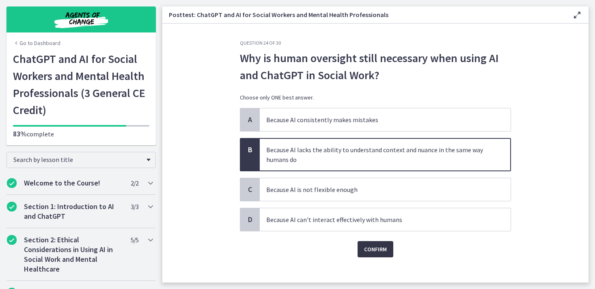
click at [377, 246] on span "Confirm" at bounding box center [375, 249] width 23 height 10
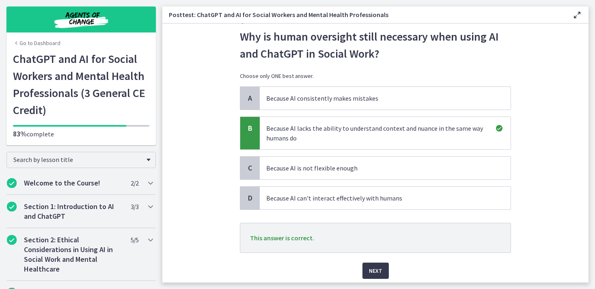
scroll to position [50, 0]
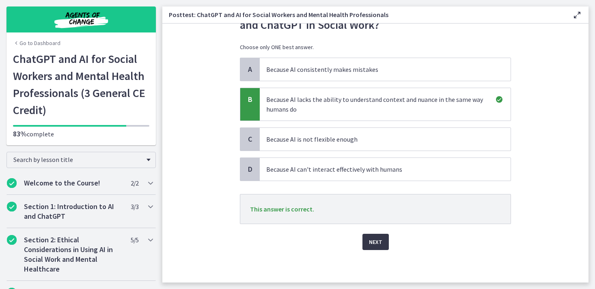
click at [373, 239] on span "Next" at bounding box center [375, 242] width 13 height 10
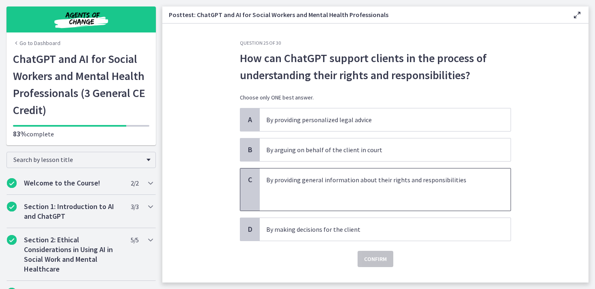
click at [358, 191] on p at bounding box center [376, 190] width 221 height 10
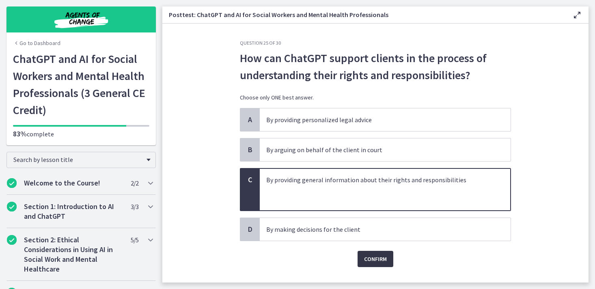
click at [370, 256] on span "Confirm" at bounding box center [375, 259] width 23 height 10
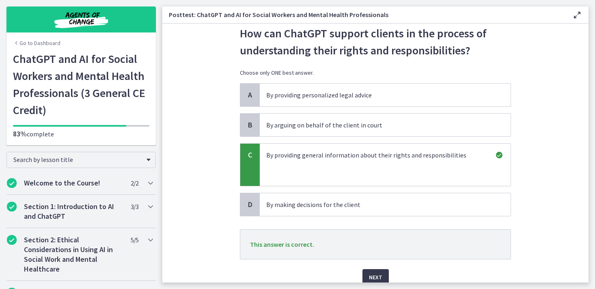
scroll to position [60, 0]
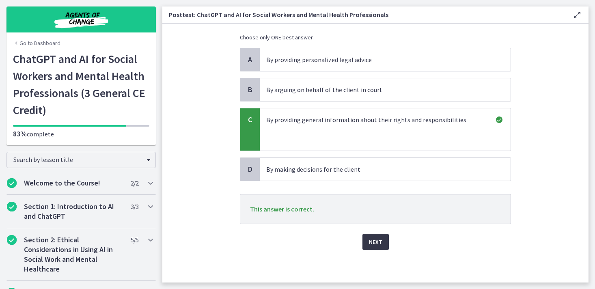
click at [373, 239] on span "Next" at bounding box center [375, 242] width 13 height 10
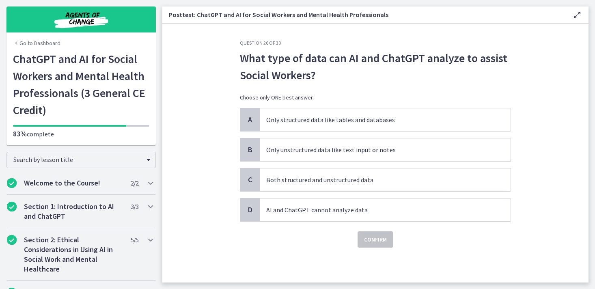
scroll to position [0, 0]
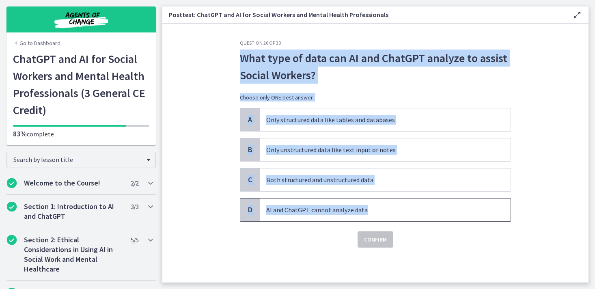
drag, startPoint x: 241, startPoint y: 57, endPoint x: 376, endPoint y: 212, distance: 205.3
click at [376, 213] on div "Question 26 of 30 What type of data can AI and ChatGPT analyze to assist Social…" at bounding box center [375, 144] width 271 height 208
click at [298, 178] on p "Both structured and unstructured data" at bounding box center [376, 180] width 221 height 10
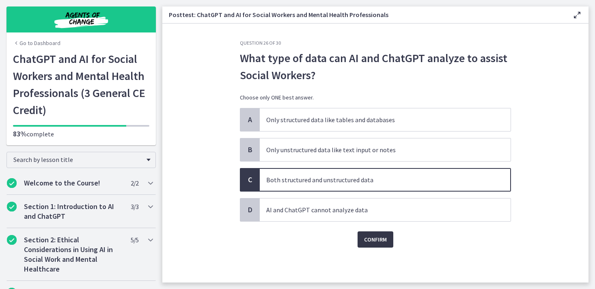
click at [376, 241] on span "Confirm" at bounding box center [375, 239] width 23 height 10
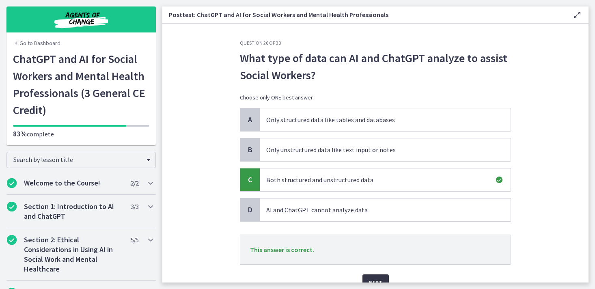
click at [376, 280] on span "Next" at bounding box center [375, 282] width 13 height 10
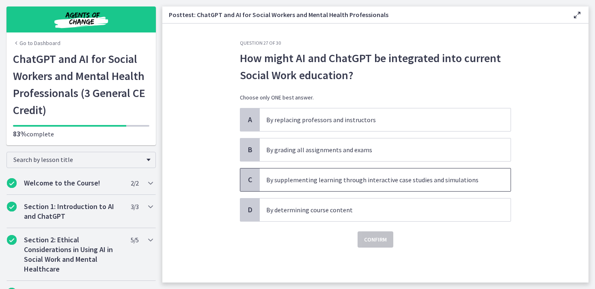
click at [382, 177] on p "By supplementing learning through interactive case studies and simulations" at bounding box center [376, 180] width 221 height 10
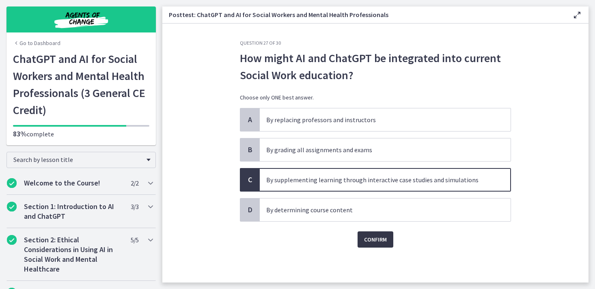
click at [387, 240] on button "Confirm" at bounding box center [375, 239] width 36 height 16
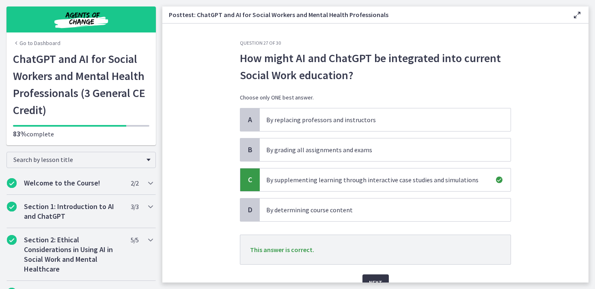
click at [376, 277] on button "Next" at bounding box center [375, 282] width 26 height 16
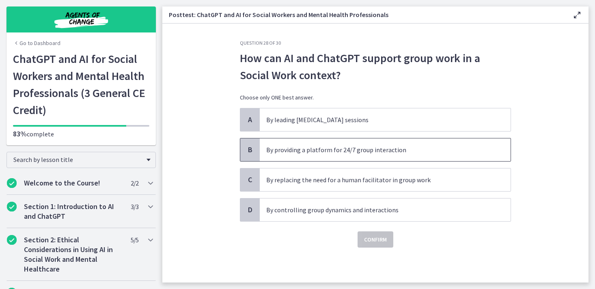
click at [361, 152] on p "By providing a platform for 24/7 group interaction" at bounding box center [376, 150] width 221 height 10
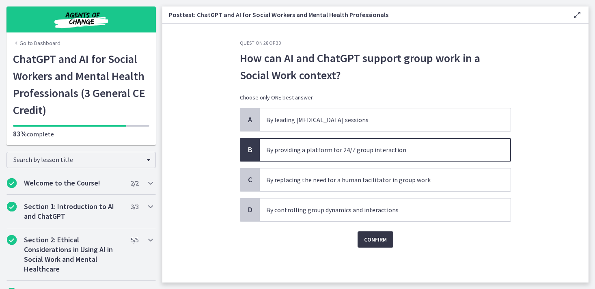
click at [381, 240] on span "Confirm" at bounding box center [375, 239] width 23 height 10
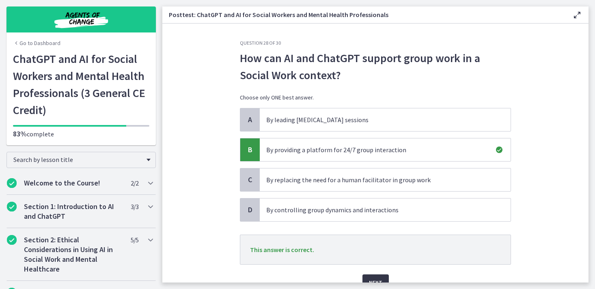
click at [383, 278] on button "Next" at bounding box center [375, 282] width 26 height 16
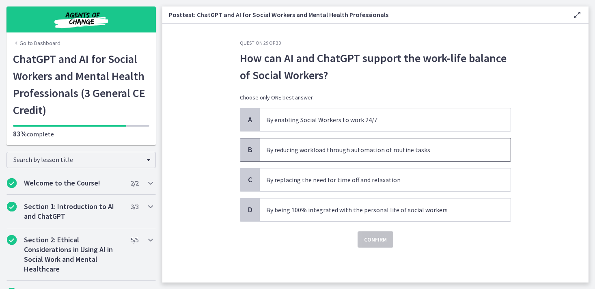
click at [375, 151] on p "By reducing workload through automation of routine tasks" at bounding box center [376, 150] width 221 height 10
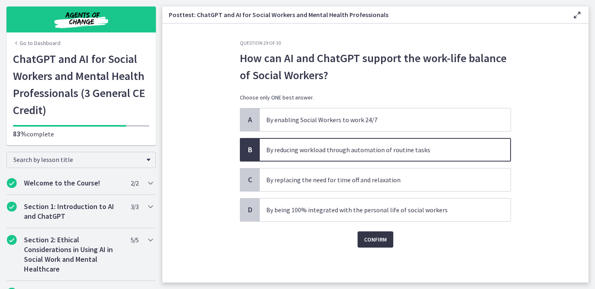
click at [375, 239] on span "Confirm" at bounding box center [375, 239] width 23 height 10
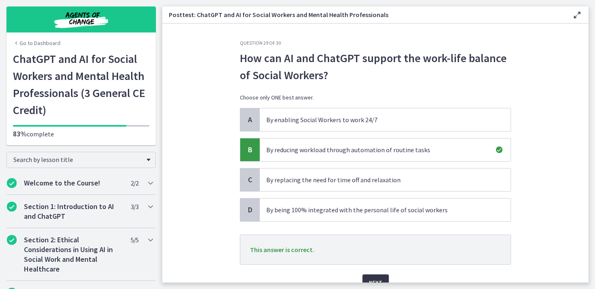
click at [382, 276] on button "Next" at bounding box center [375, 282] width 26 height 16
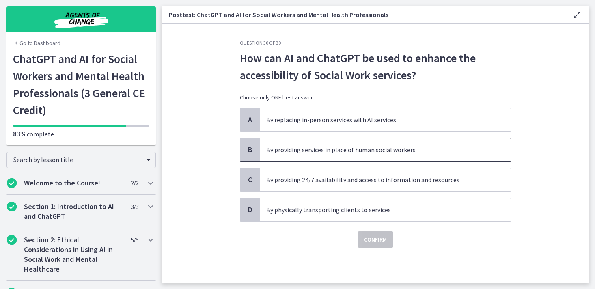
click at [268, 155] on span "By providing services in place of human social workers" at bounding box center [385, 149] width 251 height 23
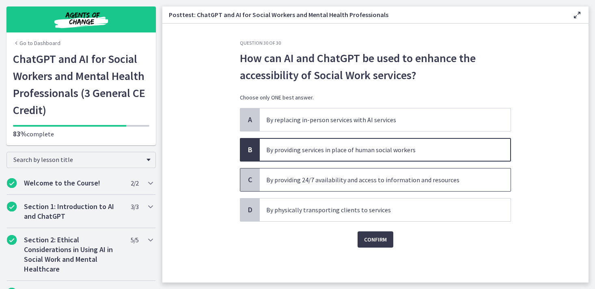
click at [339, 179] on p "By providing 24/7 availability and access to information and resources" at bounding box center [376, 180] width 221 height 10
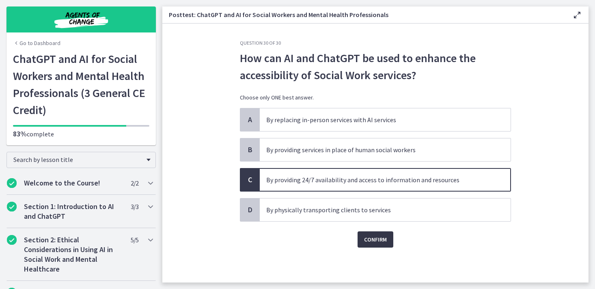
click at [361, 233] on button "Confirm" at bounding box center [375, 239] width 36 height 16
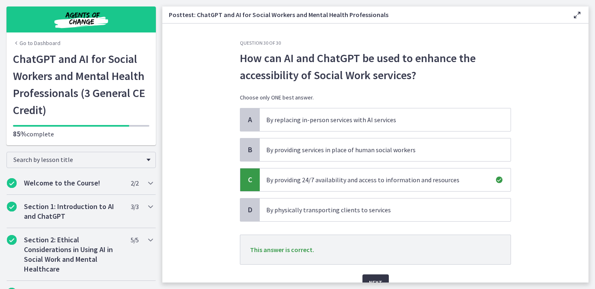
click at [374, 280] on span "Next" at bounding box center [375, 282] width 13 height 10
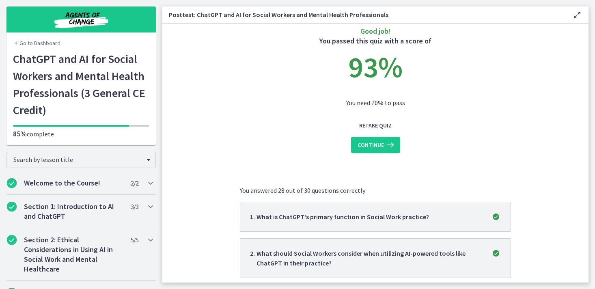
scroll to position [15, 0]
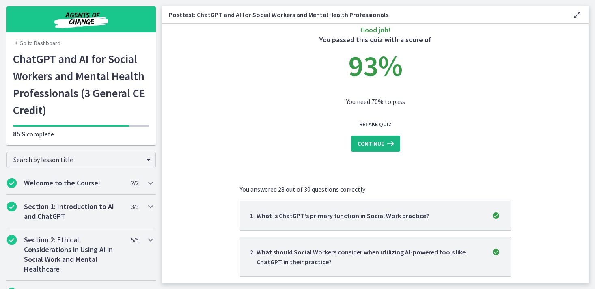
click at [373, 147] on span "Continue" at bounding box center [370, 144] width 26 height 10
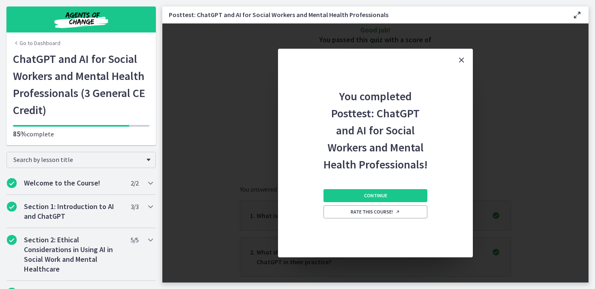
scroll to position [0, 0]
click at [372, 197] on span "Continue" at bounding box center [375, 195] width 23 height 6
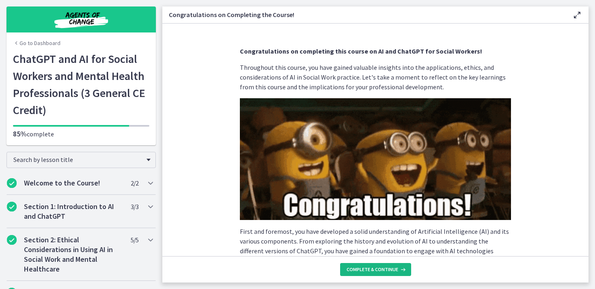
click at [378, 267] on span "Complete & continue" at bounding box center [372, 269] width 52 height 6
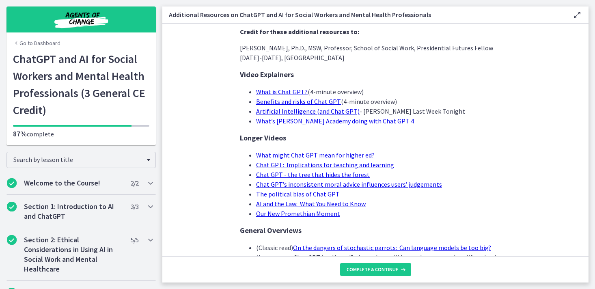
scroll to position [20, 0]
click at [367, 273] on button "Complete & continue" at bounding box center [375, 269] width 71 height 13
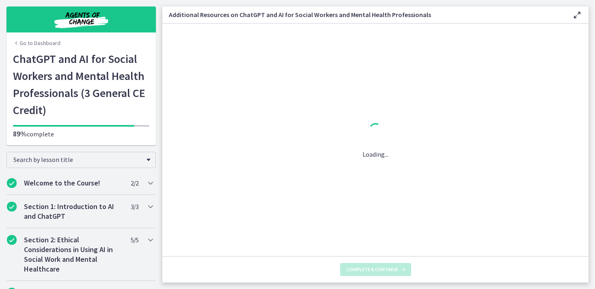
scroll to position [0, 0]
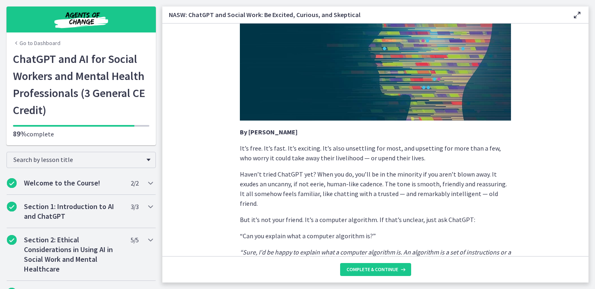
scroll to position [90, 0]
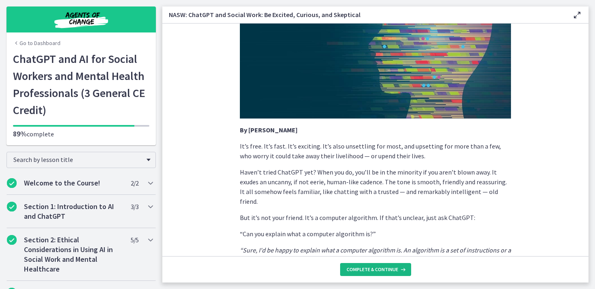
click at [385, 267] on span "Complete & continue" at bounding box center [372, 269] width 52 height 6
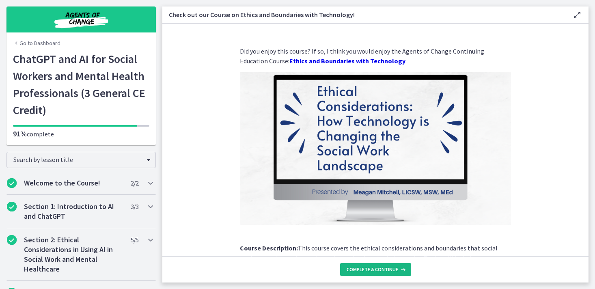
click at [385, 267] on span "Complete & continue" at bounding box center [372, 269] width 52 height 6
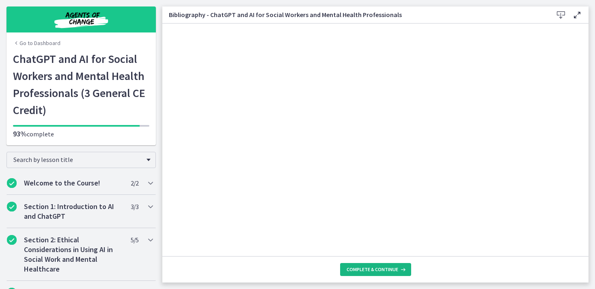
click at [386, 268] on span "Complete & continue" at bounding box center [372, 269] width 52 height 6
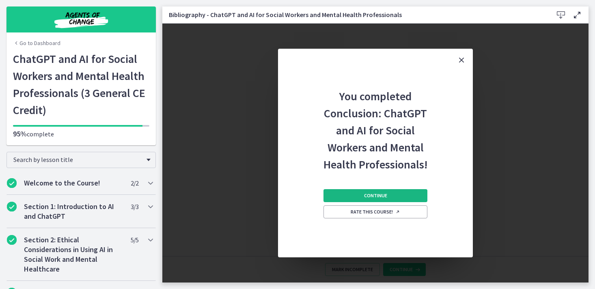
click at [383, 196] on span "Continue" at bounding box center [375, 195] width 23 height 6
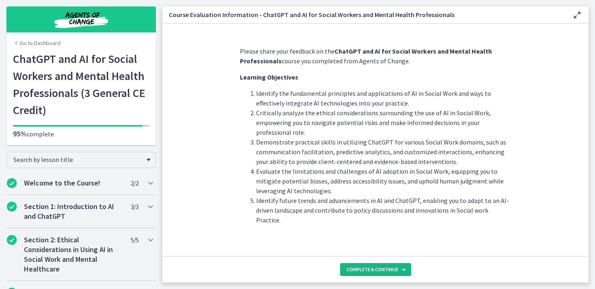
click at [381, 270] on span "Complete & continue" at bounding box center [372, 269] width 52 height 6
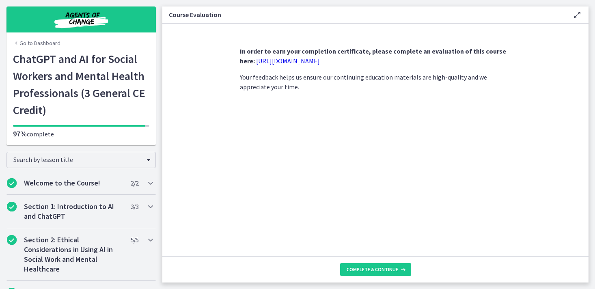
click at [262, 60] on link "https://forms.gle/jm1zbfhChZ2exBv78" at bounding box center [288, 61] width 64 height 8
